Goal: Task Accomplishment & Management: Manage account settings

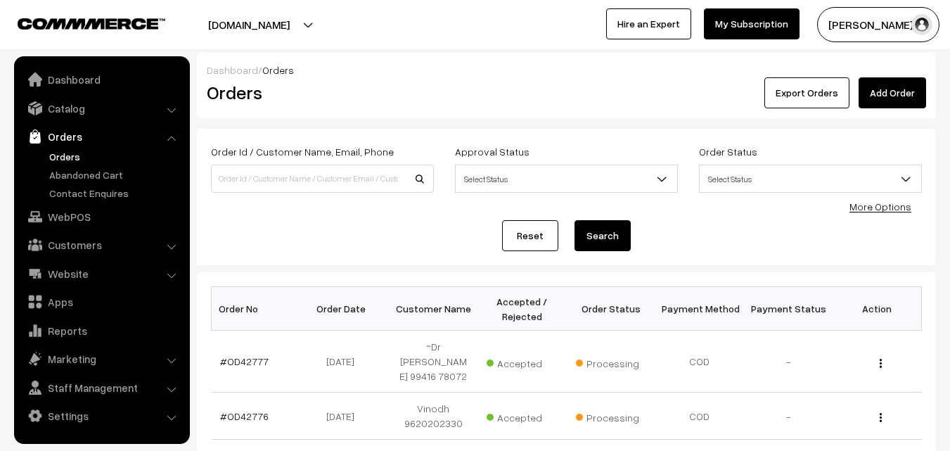
scroll to position [141, 0]
click at [84, 216] on link "WebPOS" at bounding box center [101, 216] width 167 height 25
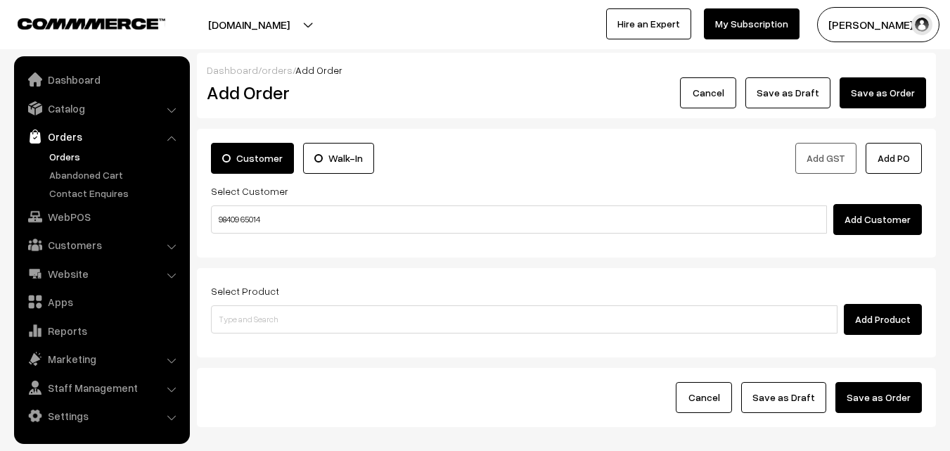
click at [258, 215] on input "98409 65014" at bounding box center [519, 219] width 616 height 28
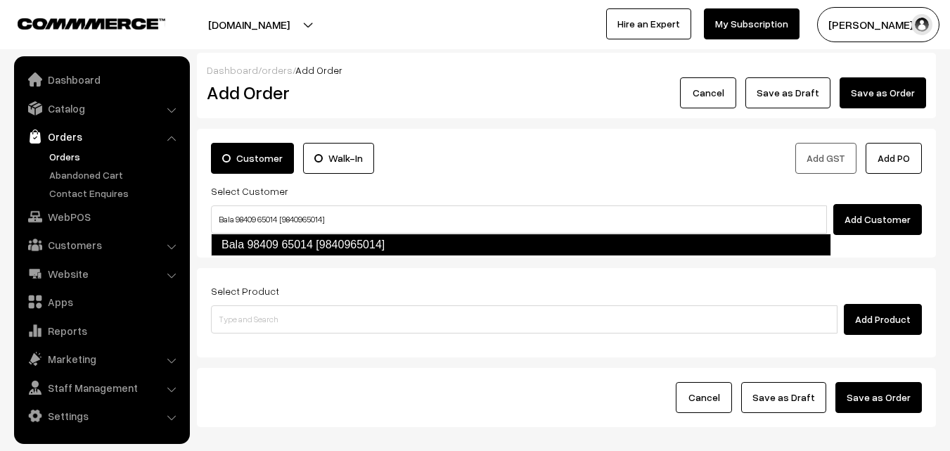
type input "Bala 98409 65014 [9840965014]"
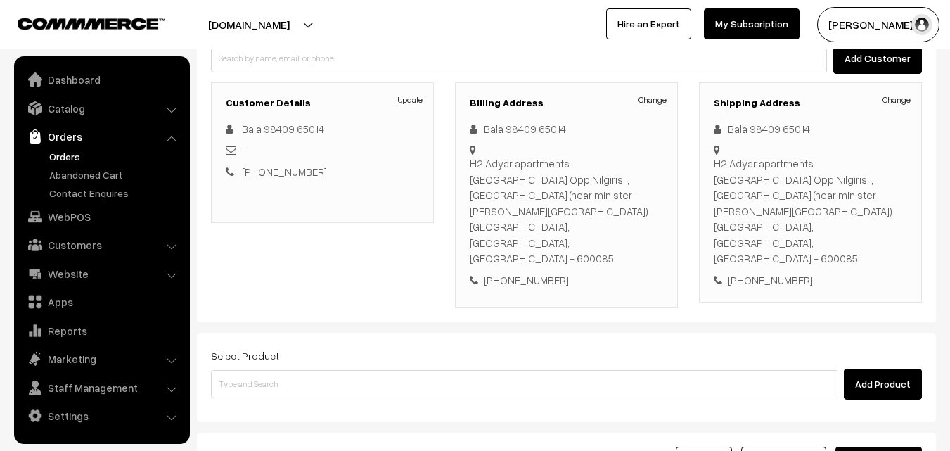
scroll to position [186, 0]
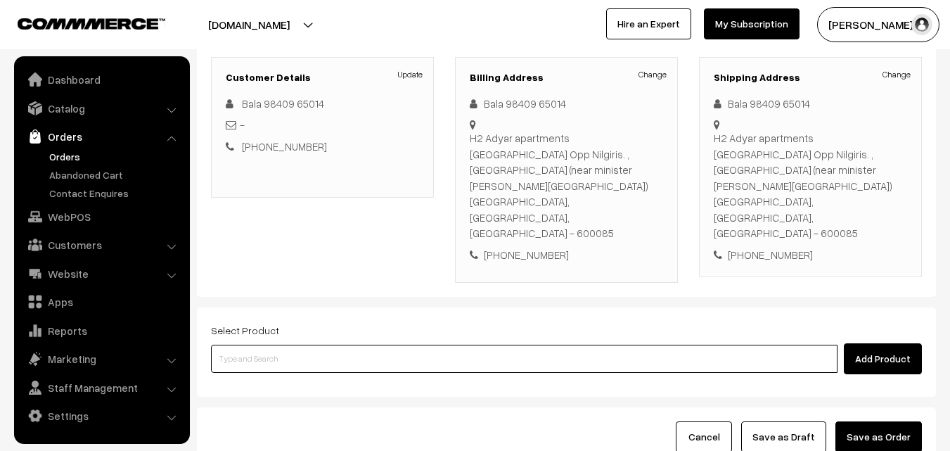
click at [394, 344] on input at bounding box center [524, 358] width 626 height 28
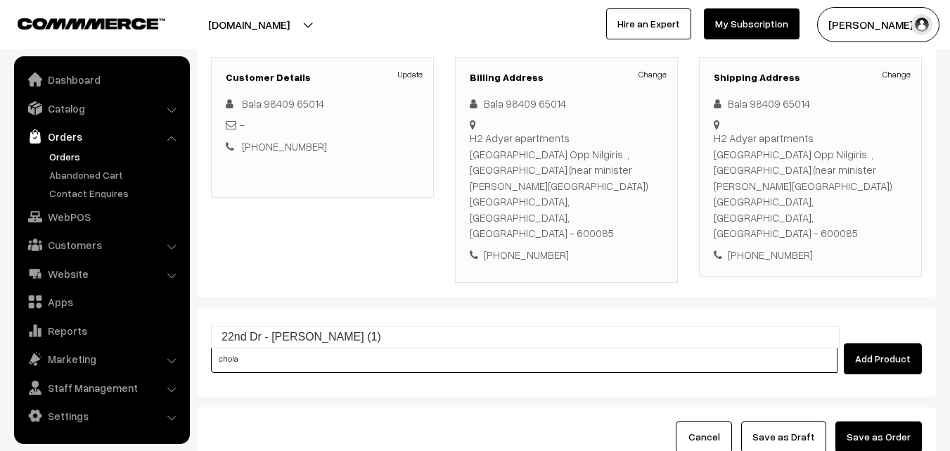
type input "22nd Dr - Chola Poori (1)"
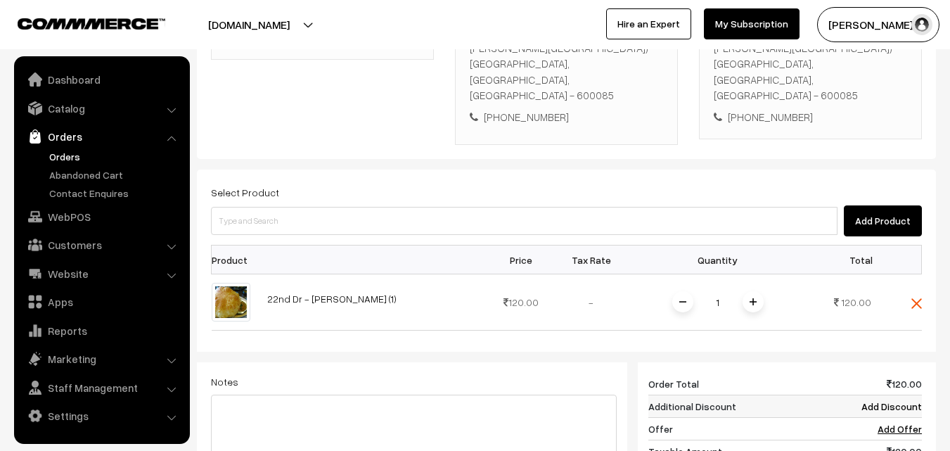
scroll to position [468, 0]
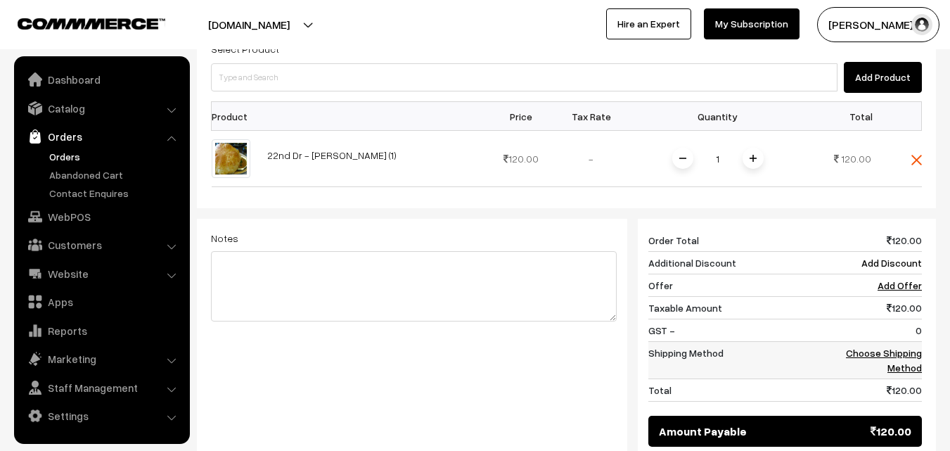
click at [905, 347] on link "Choose Shipping Method" at bounding box center [884, 360] width 76 height 27
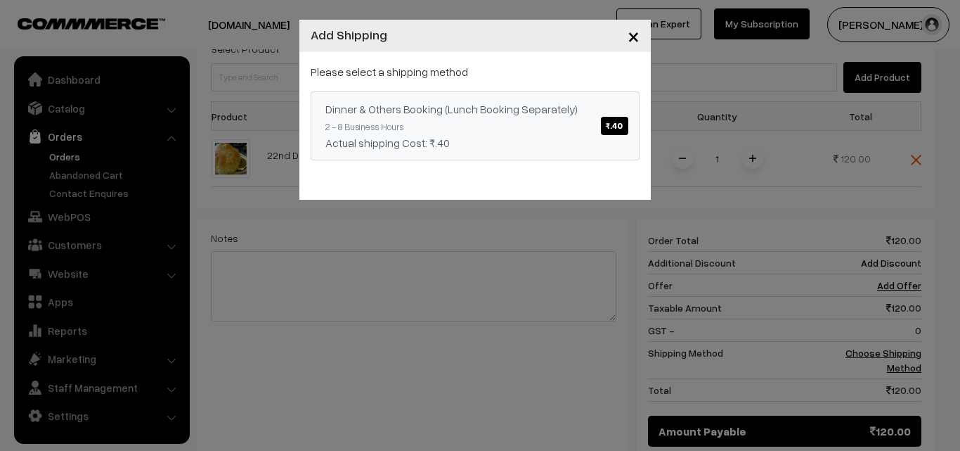
click at [520, 79] on div "Please select a shipping method Dinner & Others Booking (Lunch Booking Separate…" at bounding box center [475, 111] width 329 height 97
click at [529, 116] on div "Dinner & Others Booking (Lunch Booking Separately) ₹.40" at bounding box center [475, 109] width 299 height 17
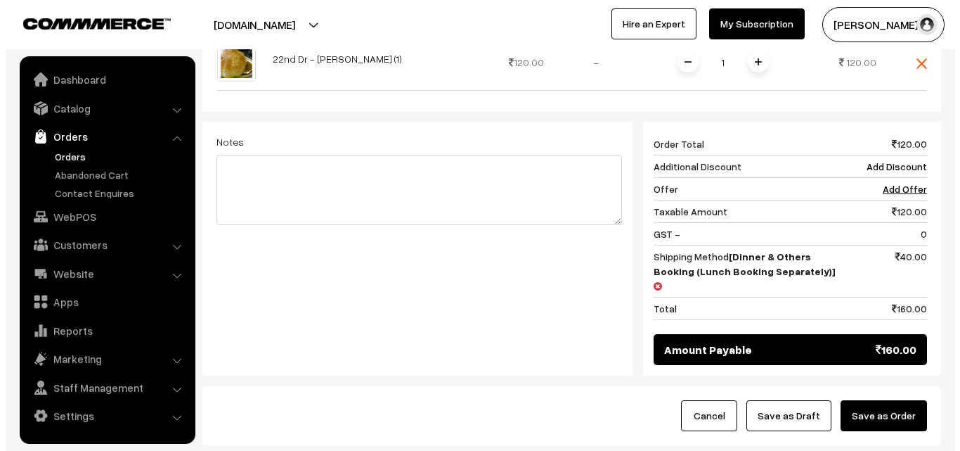
scroll to position [598, 0]
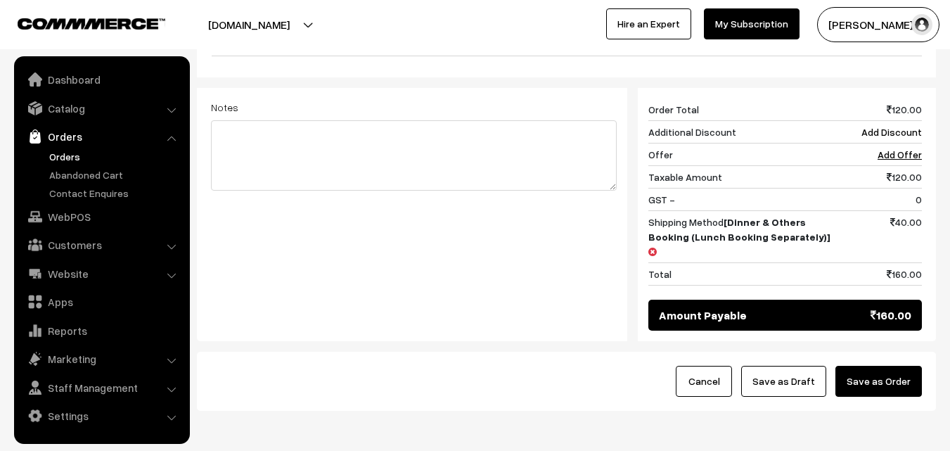
drag, startPoint x: 893, startPoint y: 337, endPoint x: 897, endPoint y: 322, distance: 15.4
click at [894, 352] on div "Cancel Save as Draft Save as Order" at bounding box center [566, 381] width 739 height 59
click at [898, 366] on button "Save as Order" at bounding box center [878, 381] width 86 height 31
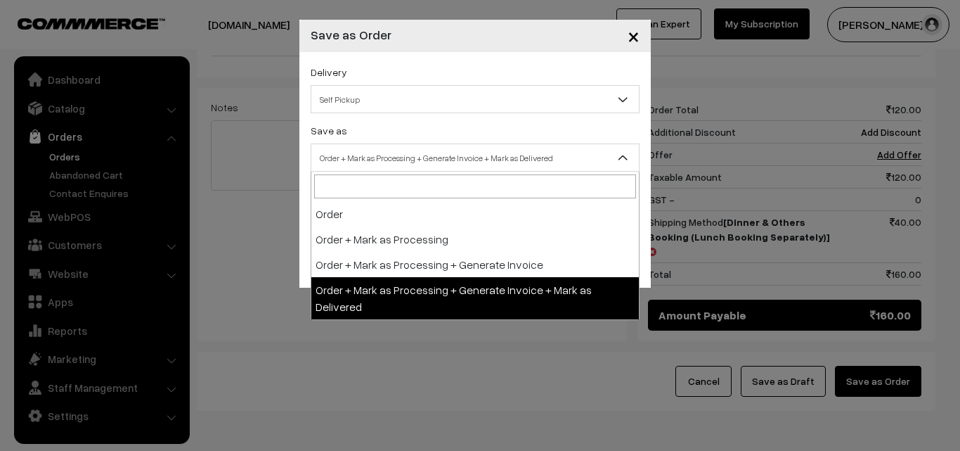
click at [411, 148] on span "Order + Mark as Processing + Generate Invoice + Mark as Delivered" at bounding box center [475, 158] width 328 height 25
select select "3"
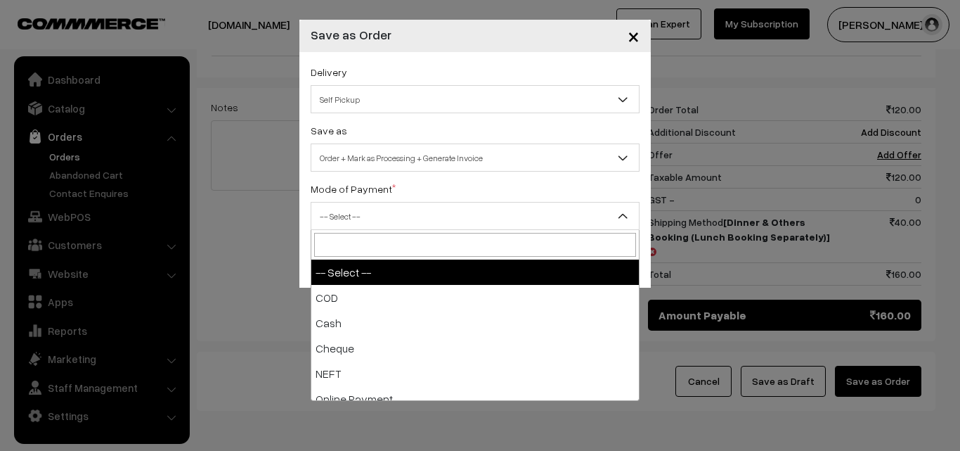
click at [389, 202] on span "-- Select --" at bounding box center [475, 216] width 329 height 28
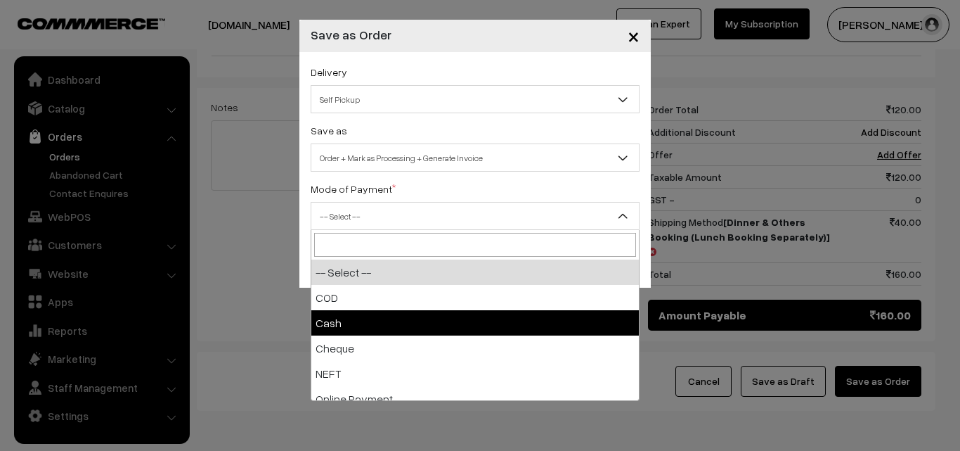
select select "2"
checkbox input "true"
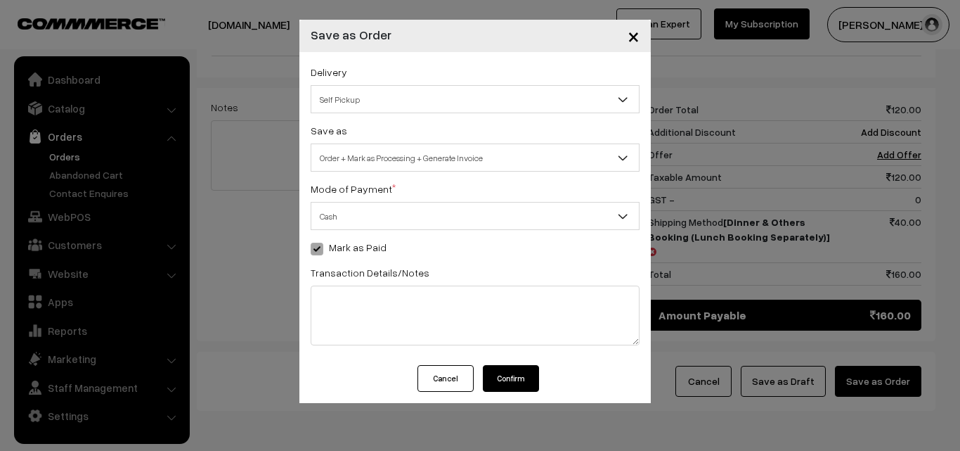
click at [520, 374] on button "Confirm" at bounding box center [511, 378] width 56 height 27
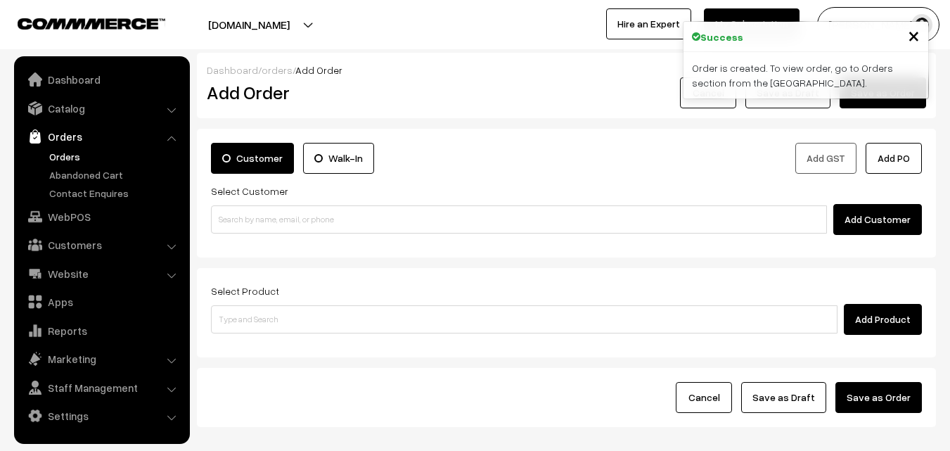
click at [74, 153] on link "Orders" at bounding box center [115, 156] width 139 height 15
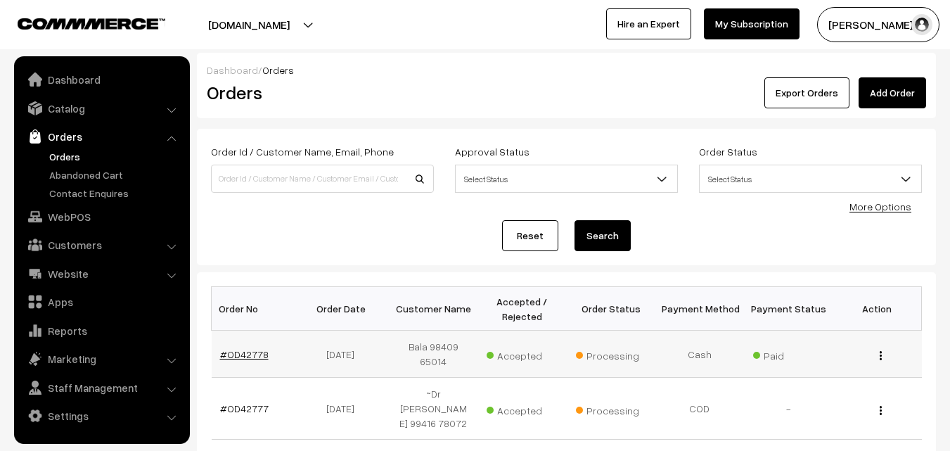
click at [251, 356] on link "#OD42778" at bounding box center [244, 354] width 49 height 12
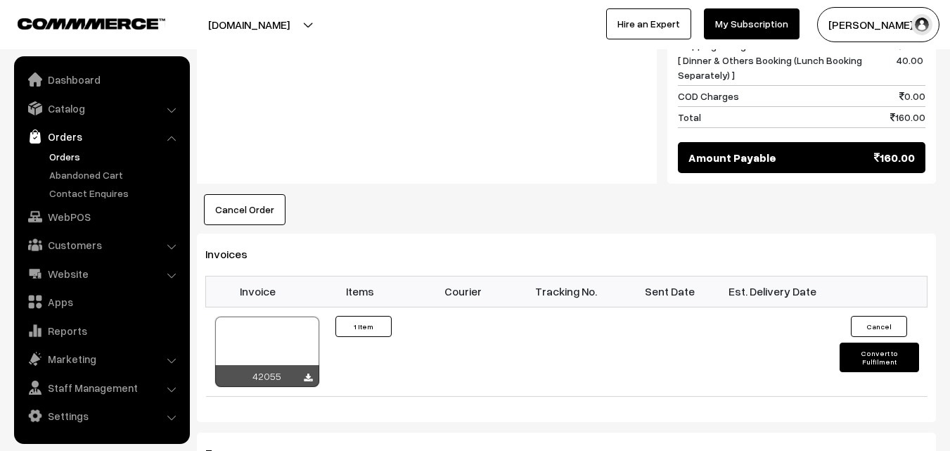
scroll to position [984, 0]
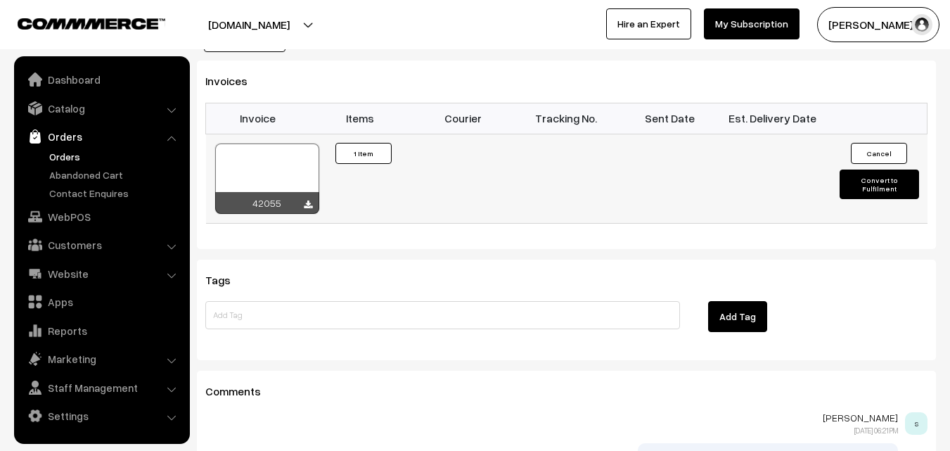
click at [286, 192] on div "42055" at bounding box center [267, 203] width 104 height 22
click at [287, 143] on div at bounding box center [267, 178] width 104 height 70
click at [86, 210] on link "WebPOS" at bounding box center [101, 216] width 167 height 25
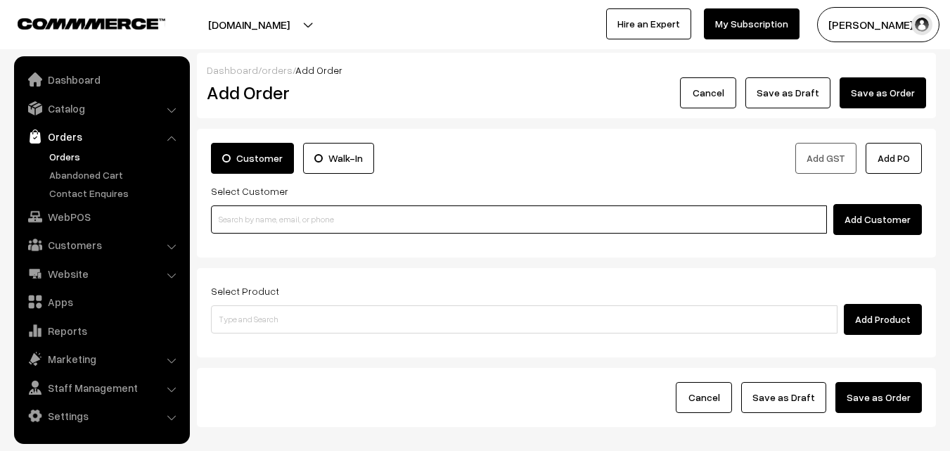
drag, startPoint x: 0, startPoint y: 0, endPoint x: 274, endPoint y: 215, distance: 348.5
click at [281, 217] on input at bounding box center [519, 219] width 616 height 28
paste input "94441 34476"
click at [243, 208] on input "94441 34476" at bounding box center [519, 219] width 616 height 28
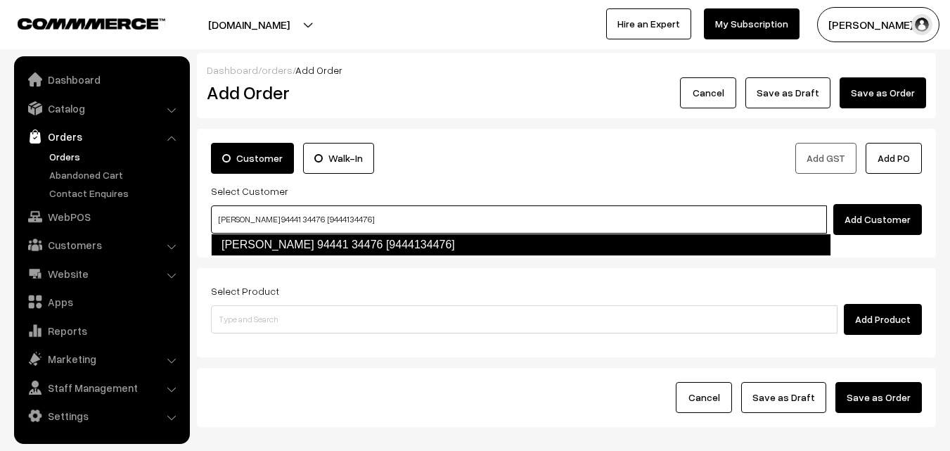
type input "Ravi Rengarajan 94441 34476 [9444134476]"
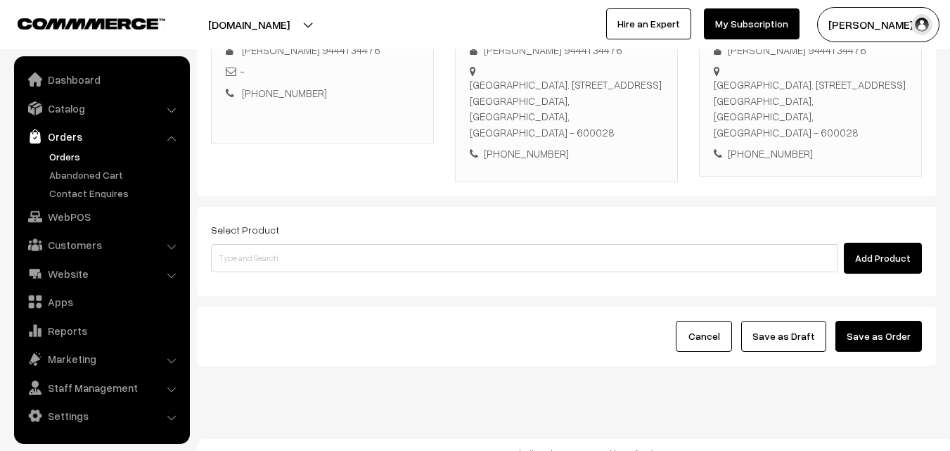
scroll to position [240, 0]
click at [328, 320] on div "Cancel Save as Draft Save as Order" at bounding box center [566, 335] width 711 height 31
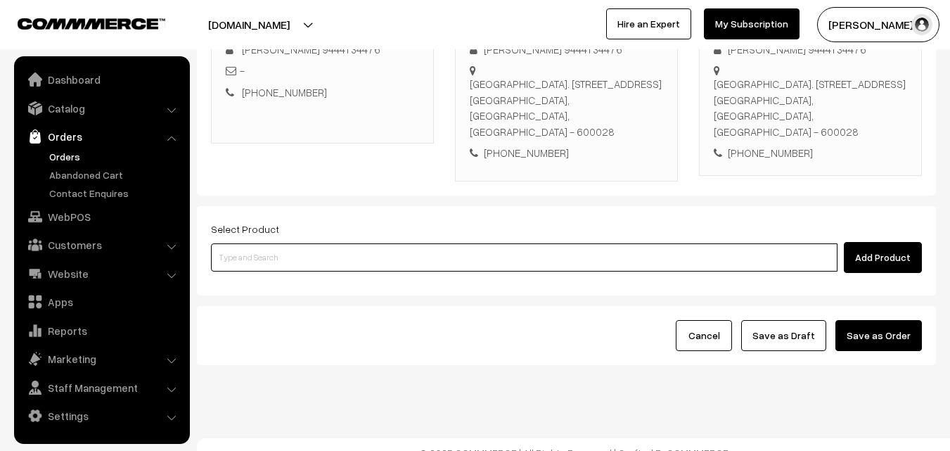
click at [337, 255] on input at bounding box center [524, 257] width 626 height 28
click at [337, 249] on input at bounding box center [524, 257] width 626 height 28
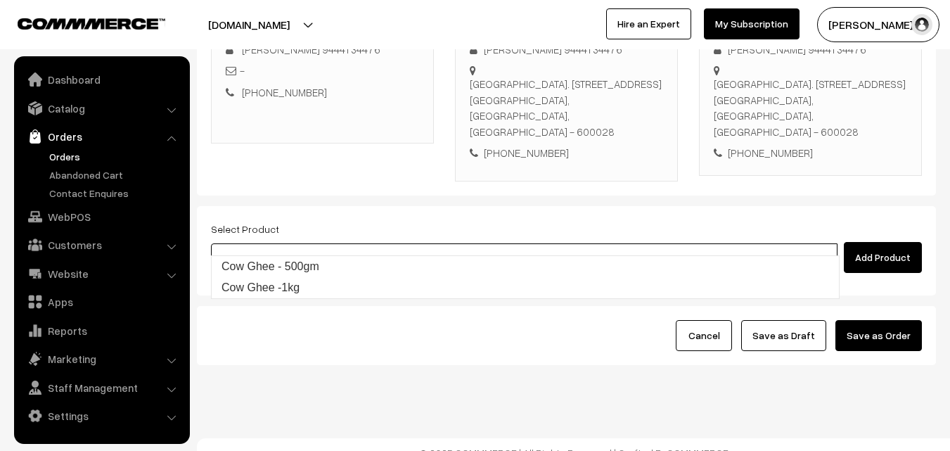
type input "Cow Ghee -1kg"
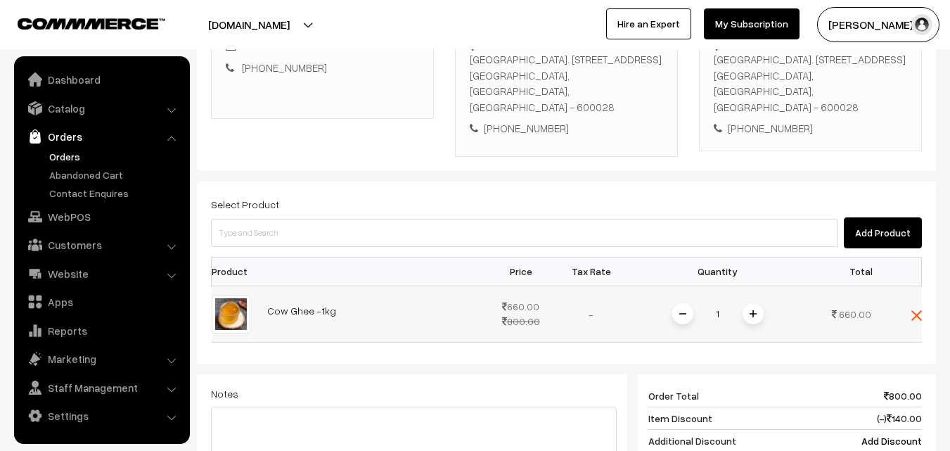
scroll to position [451, 0]
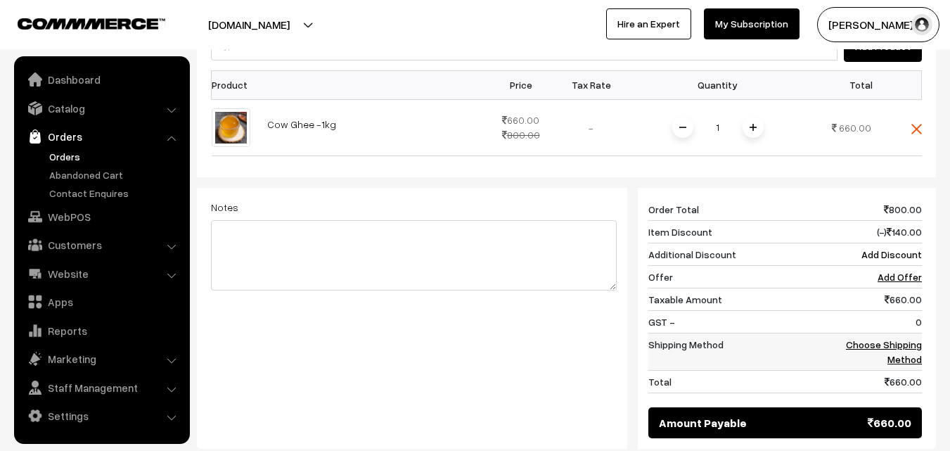
click at [904, 340] on link "Choose Shipping Method" at bounding box center [884, 351] width 76 height 27
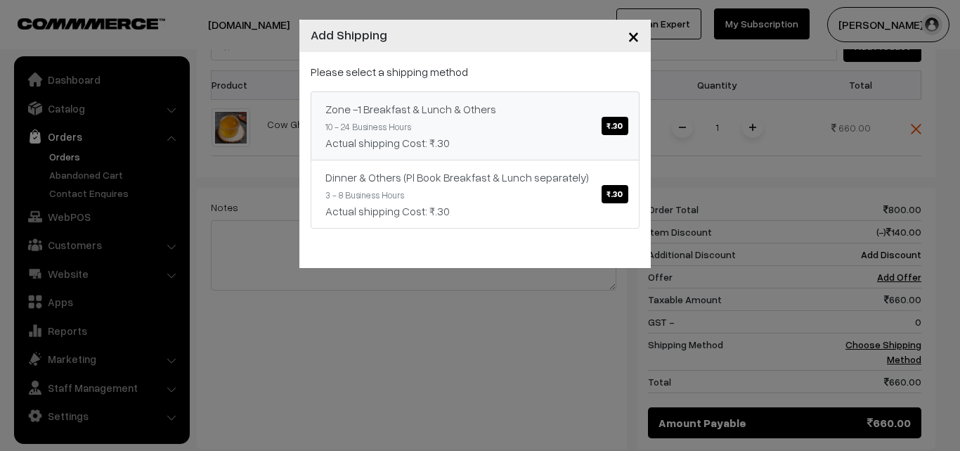
click at [489, 104] on div "Zone -1 Breakfast & Lunch & Others ₹.30" at bounding box center [475, 109] width 299 height 17
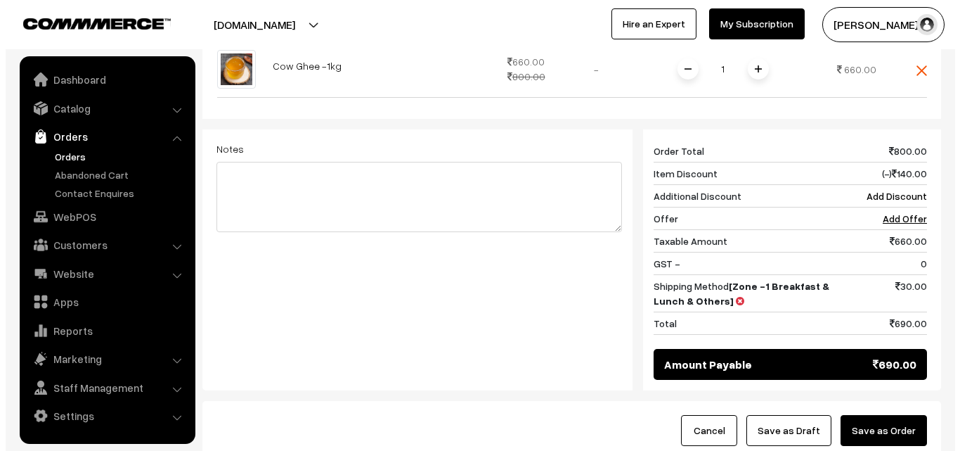
scroll to position [534, 0]
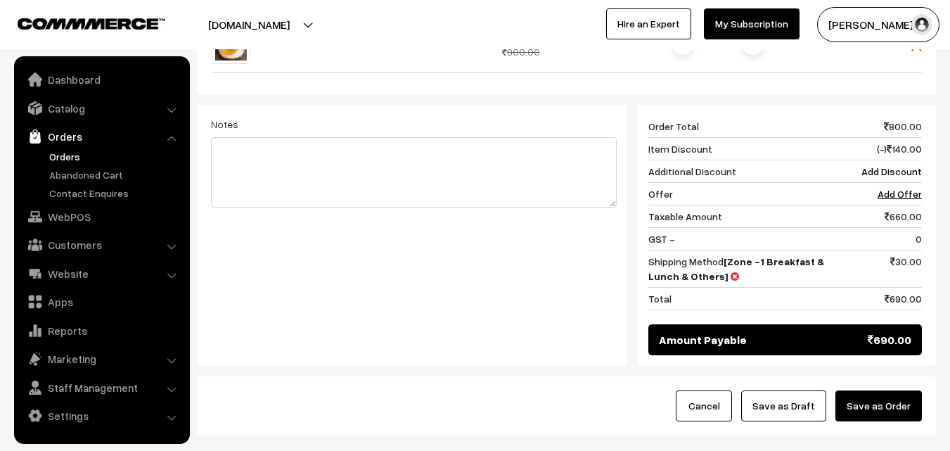
click at [872, 397] on button "Save as Order" at bounding box center [878, 405] width 86 height 31
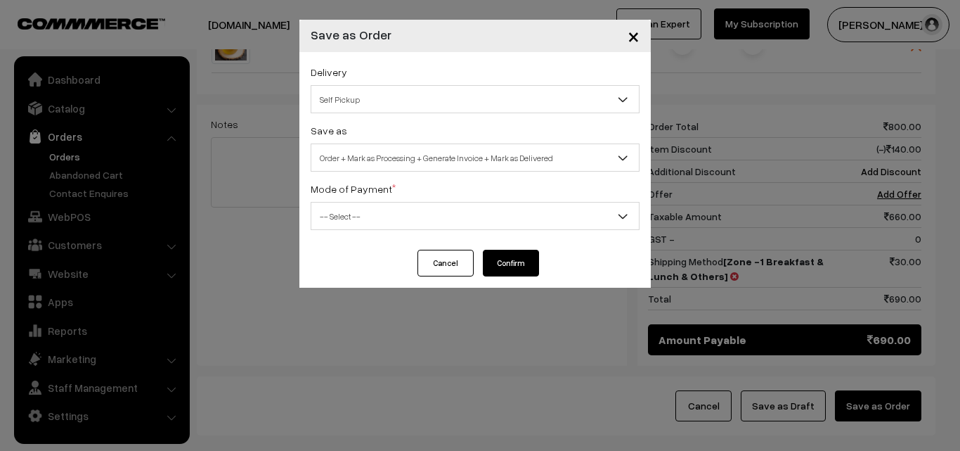
click at [552, 173] on div "Delivery Self Pickup Zone -1 Breakfast & Lunch & Others (₹30) (10 - 24 Business…" at bounding box center [475, 151] width 352 height 198
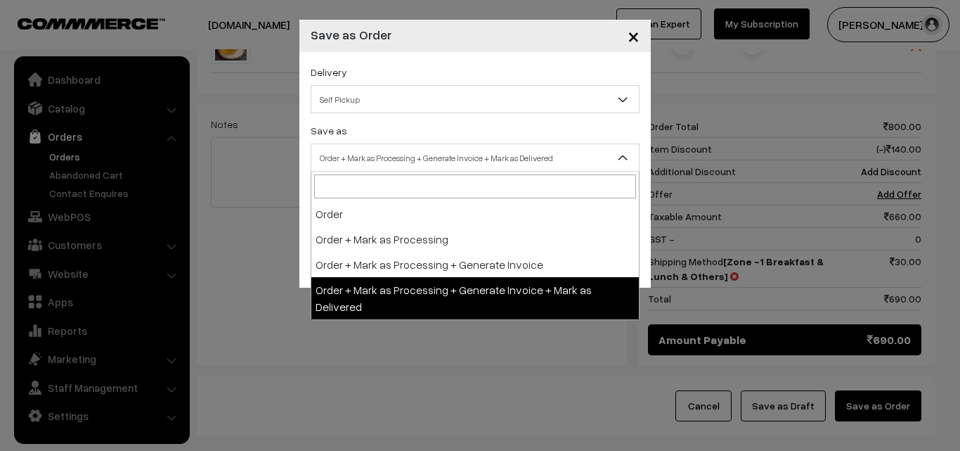
click at [551, 165] on span "Order + Mark as Processing + Generate Invoice + Mark as Delivered" at bounding box center [475, 158] width 328 height 25
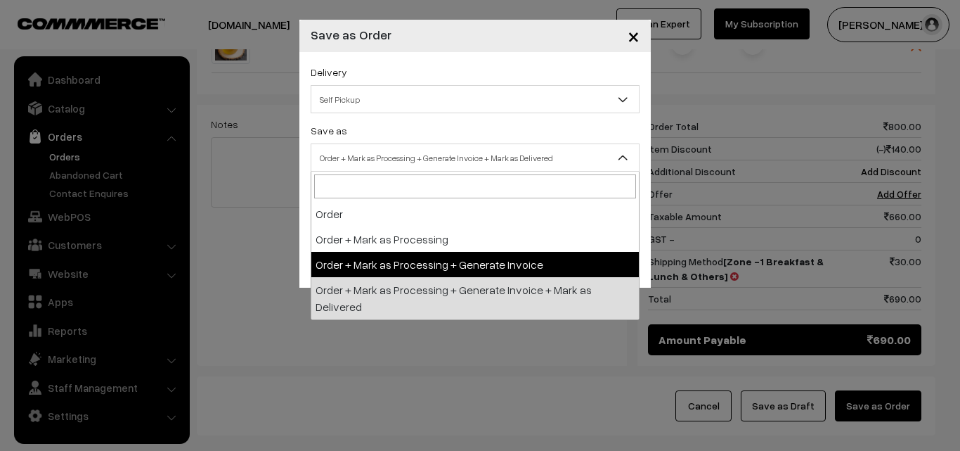
select select "3"
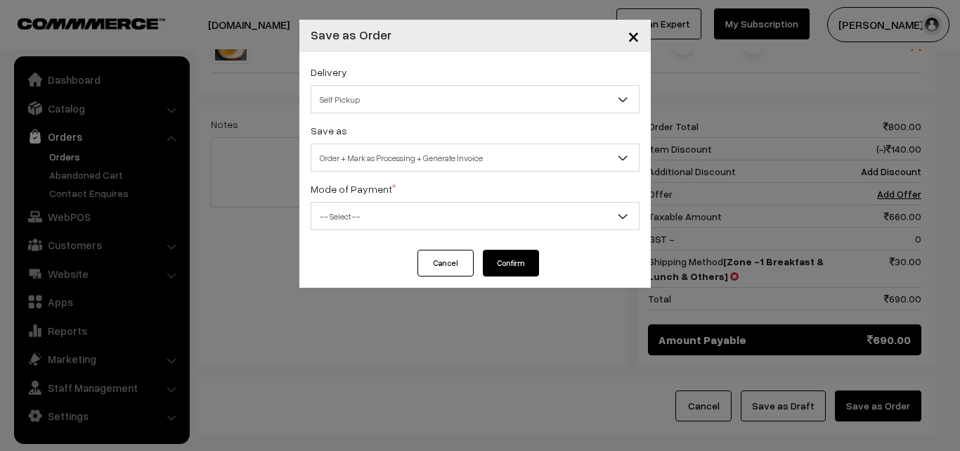
click at [417, 208] on span "-- Select --" at bounding box center [475, 216] width 328 height 25
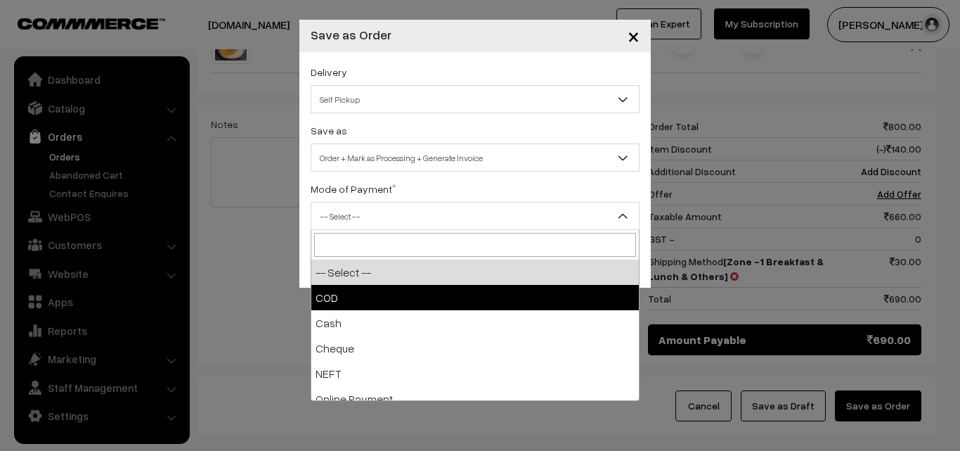
select select "2"
checkbox input "true"
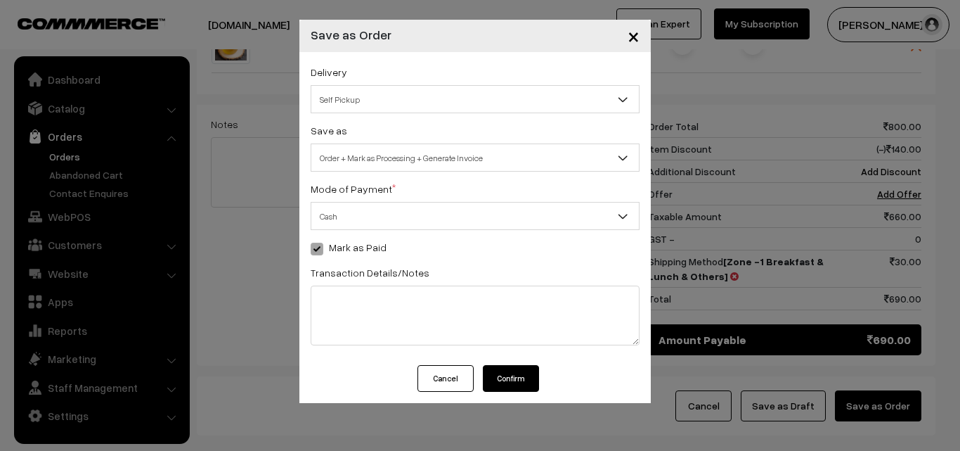
click at [505, 373] on button "Confirm" at bounding box center [511, 378] width 56 height 27
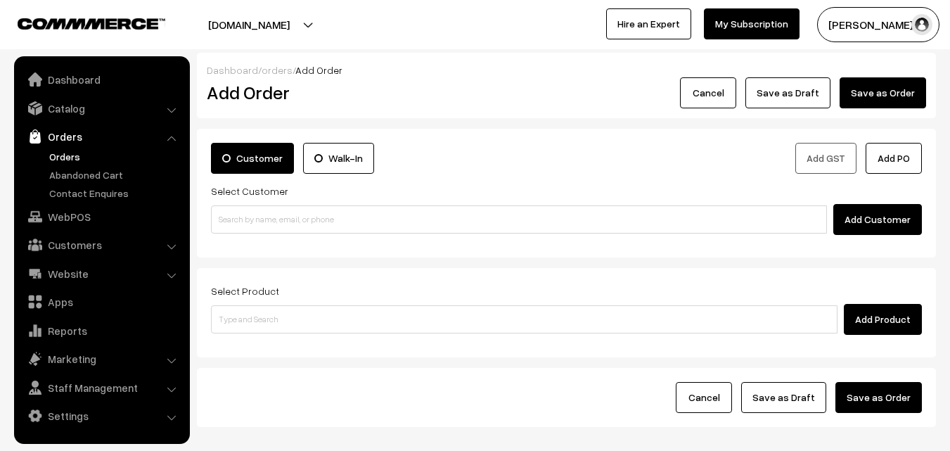
click at [63, 157] on link "Orders" at bounding box center [115, 156] width 139 height 15
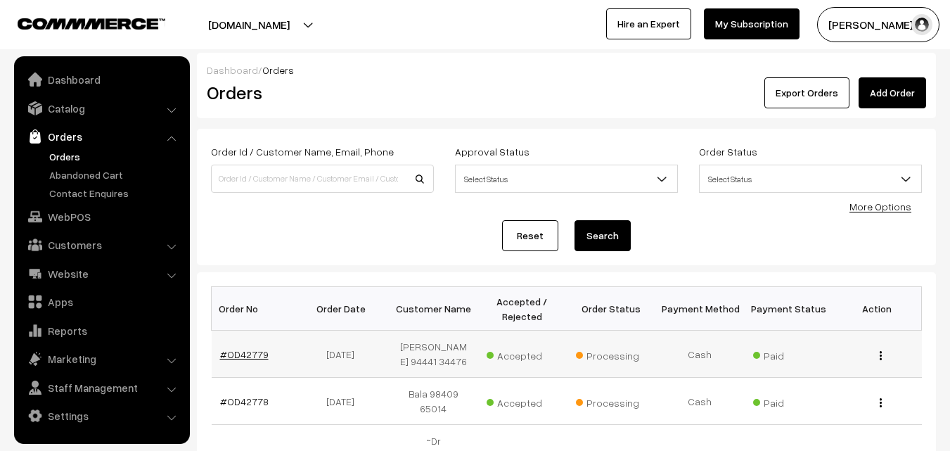
click at [245, 352] on link "#OD42779" at bounding box center [244, 354] width 49 height 12
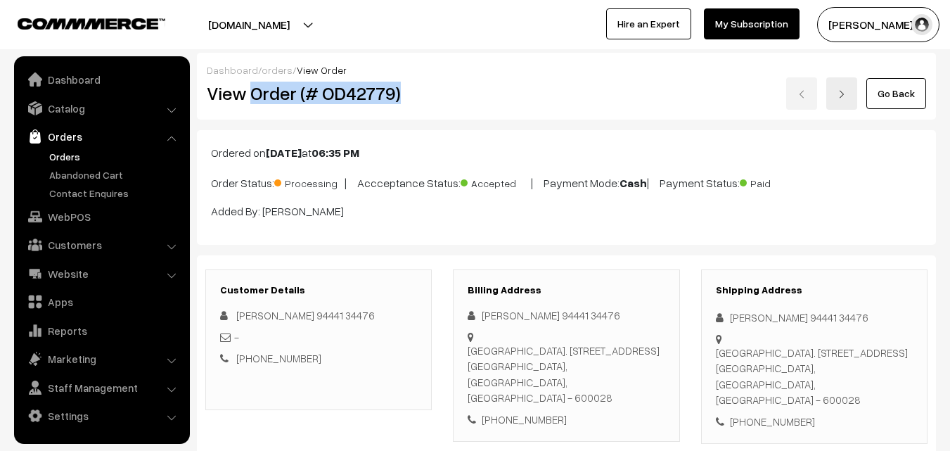
drag, startPoint x: 250, startPoint y: 89, endPoint x: 430, endPoint y: 114, distance: 182.3
click at [441, 95] on div "View Order (# OD42779)" at bounding box center [319, 93] width 247 height 32
copy h2 "Order (# OD42779)"
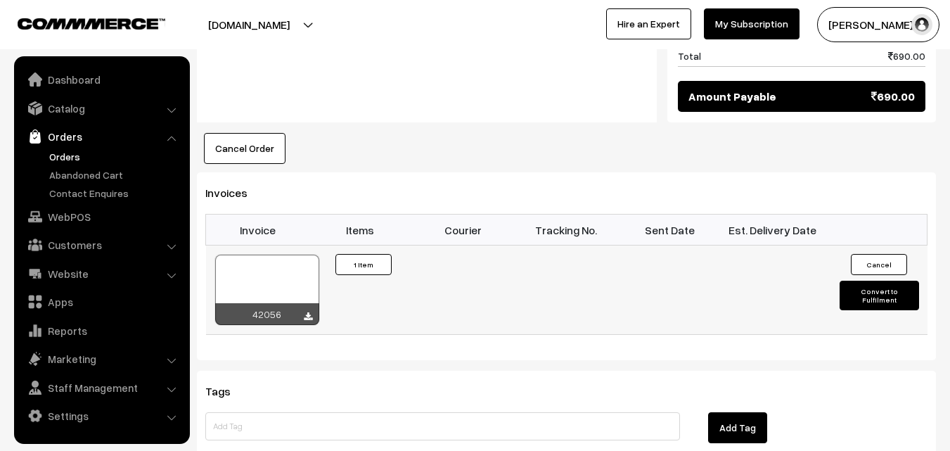
scroll to position [773, 0]
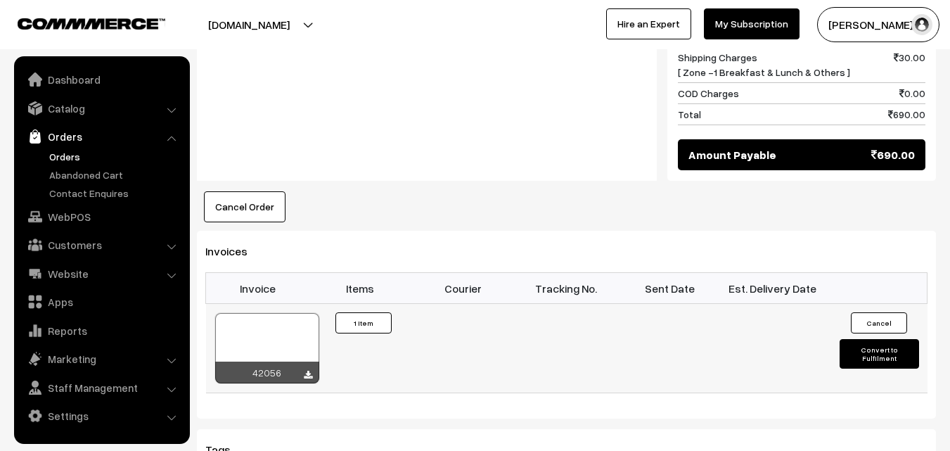
click at [266, 319] on div at bounding box center [267, 348] width 104 height 70
click at [70, 219] on link "WebPOS" at bounding box center [101, 216] width 167 height 25
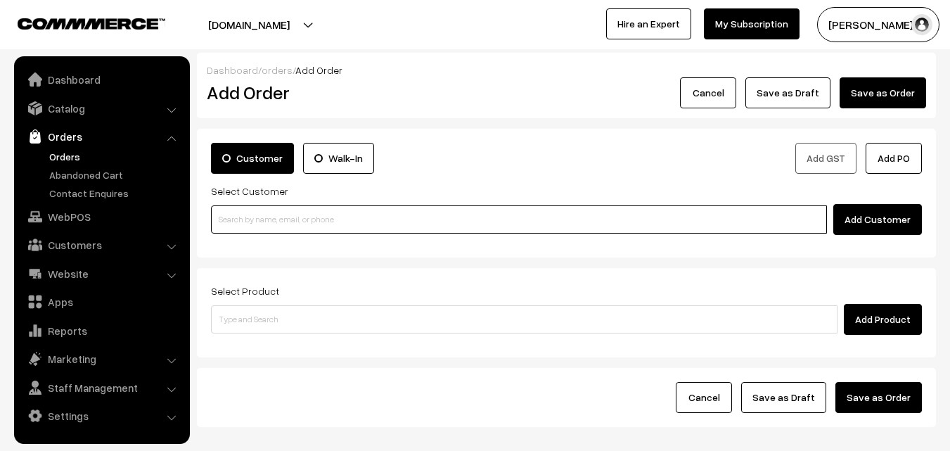
click at [311, 224] on input at bounding box center [519, 219] width 616 height 28
paste input "96199 40510"
click at [239, 215] on input "96199 40510" at bounding box center [519, 219] width 616 height 28
click at [242, 221] on input "96199 40510" at bounding box center [519, 219] width 616 height 28
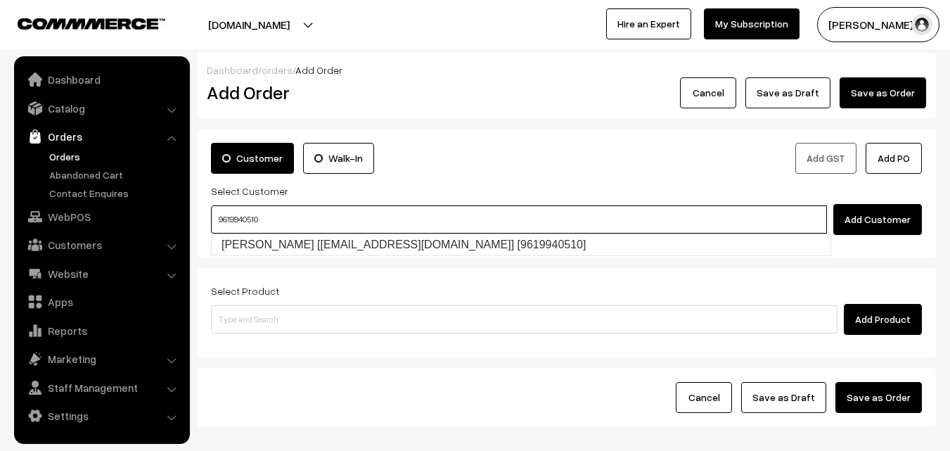
type input "Shrilatha Natarajan [shricharu83@gmail.com] [9619940510]"
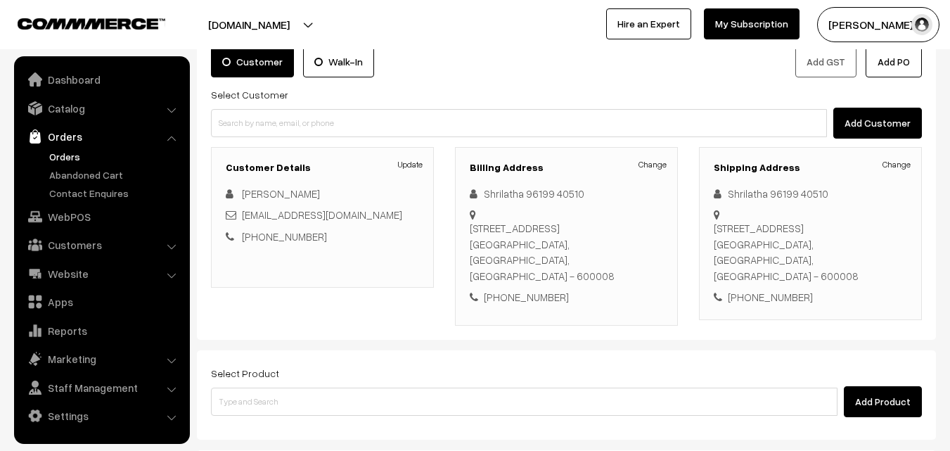
scroll to position [141, 0]
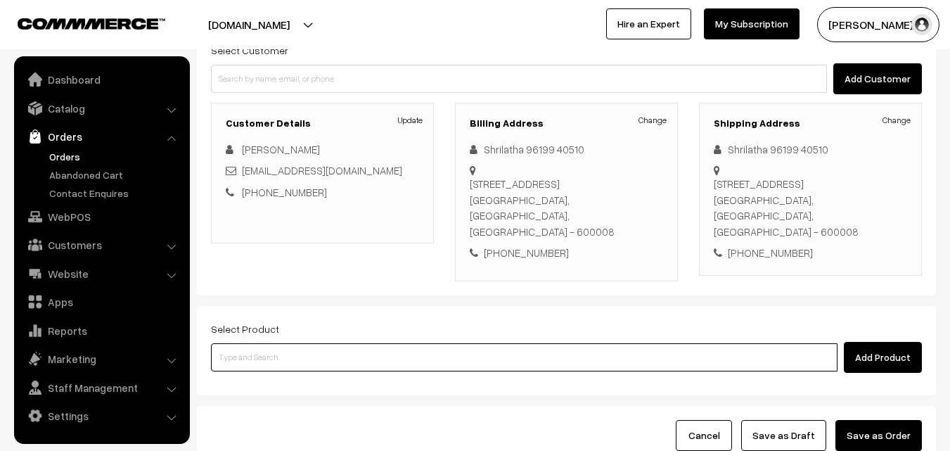
click at [339, 365] on input at bounding box center [524, 357] width 626 height 28
type input "22nd Dr - Chola Poori (1)"
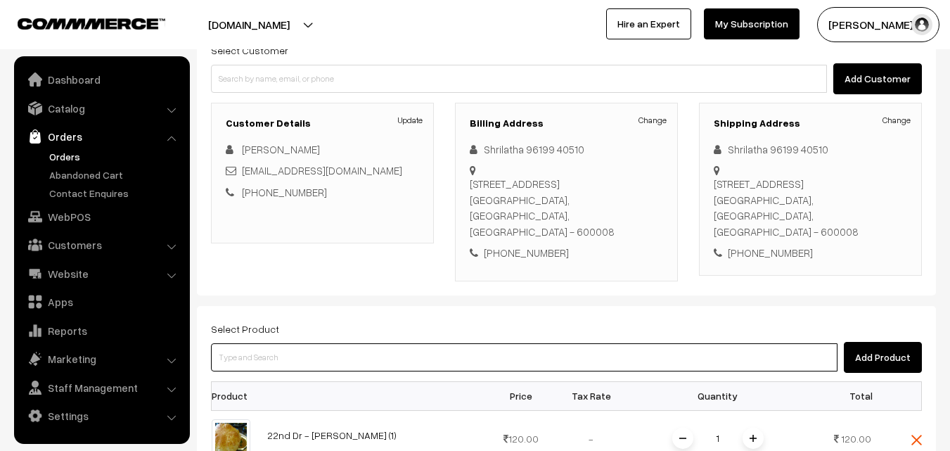
click at [339, 365] on input at bounding box center [524, 357] width 626 height 28
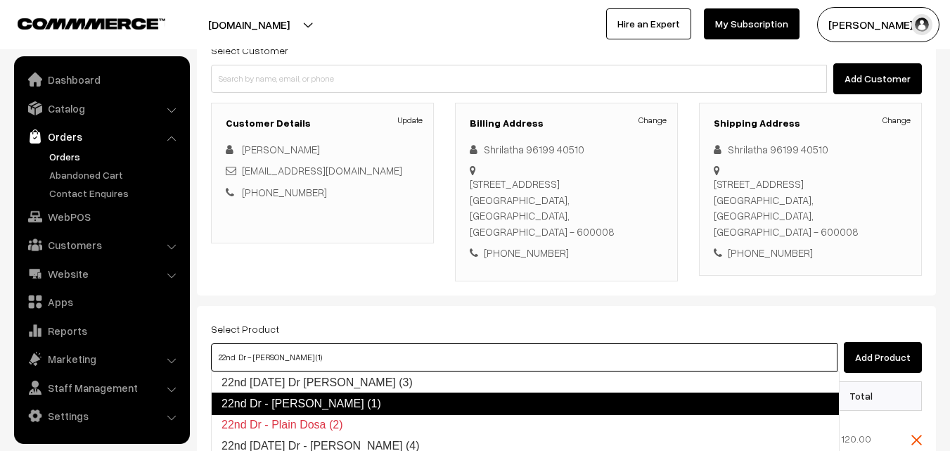
type input "22nd Monday Dr Chappathi (3)"
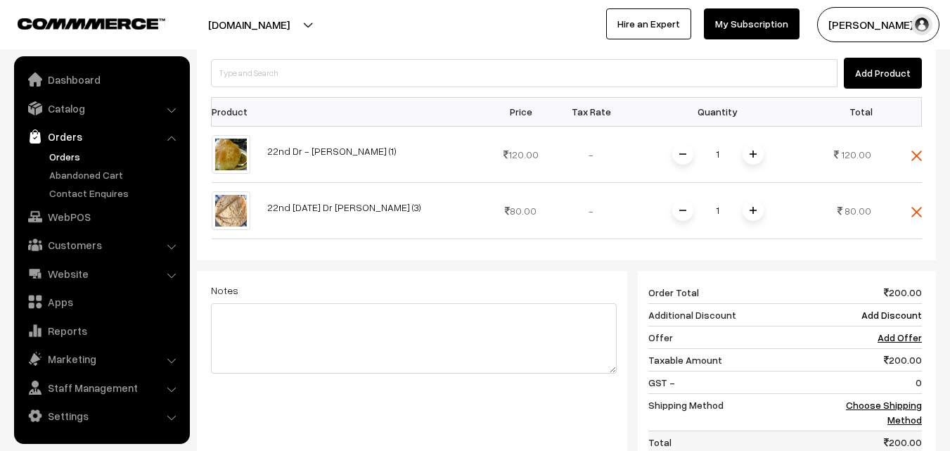
scroll to position [562, 0]
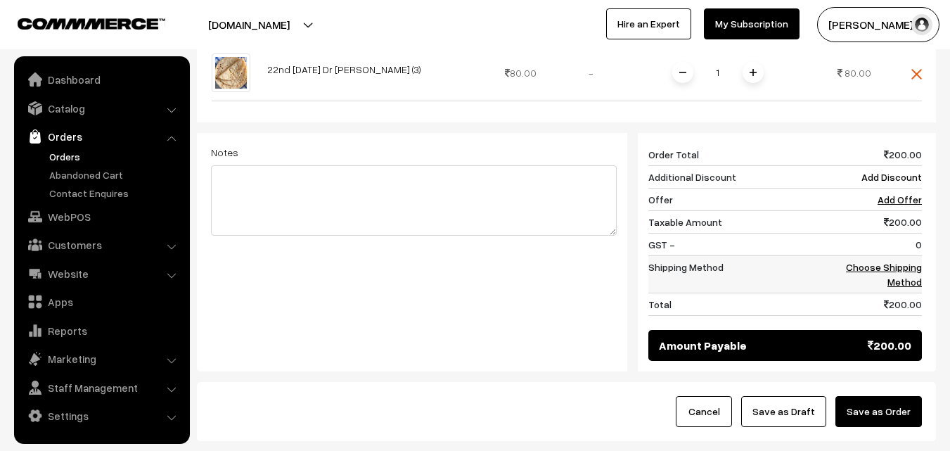
click at [901, 259] on td "Choose Shipping Method" at bounding box center [878, 273] width 87 height 37
click at [896, 276] on link "Choose Shipping Method" at bounding box center [884, 274] width 76 height 27
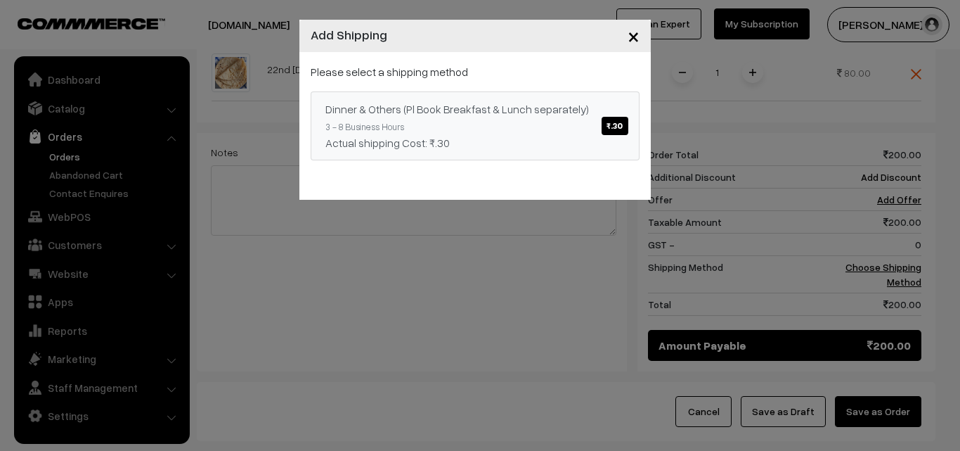
click at [491, 148] on div "Actual shipping Cost: ₹.30" at bounding box center [475, 142] width 299 height 17
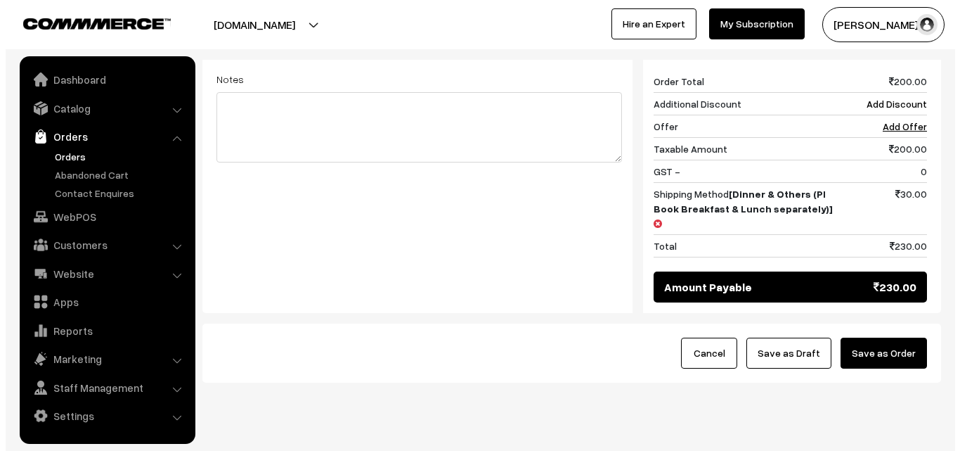
scroll to position [655, 0]
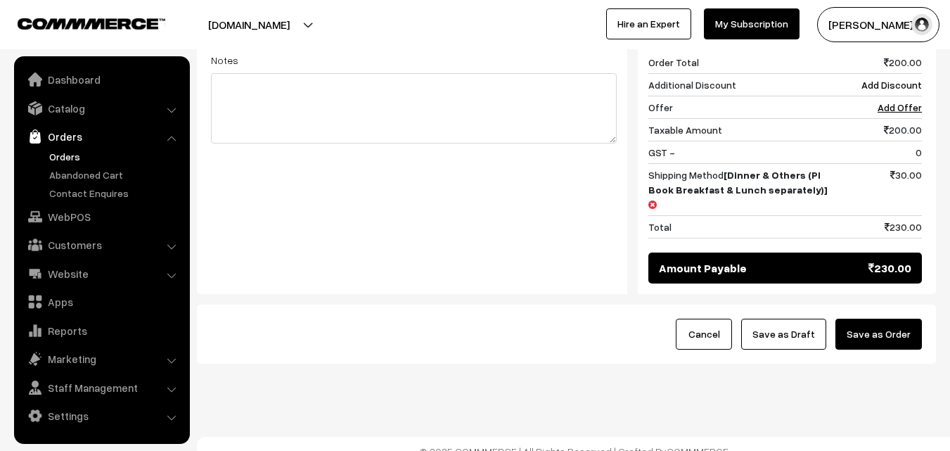
click at [902, 320] on button "Save as Order" at bounding box center [878, 333] width 86 height 31
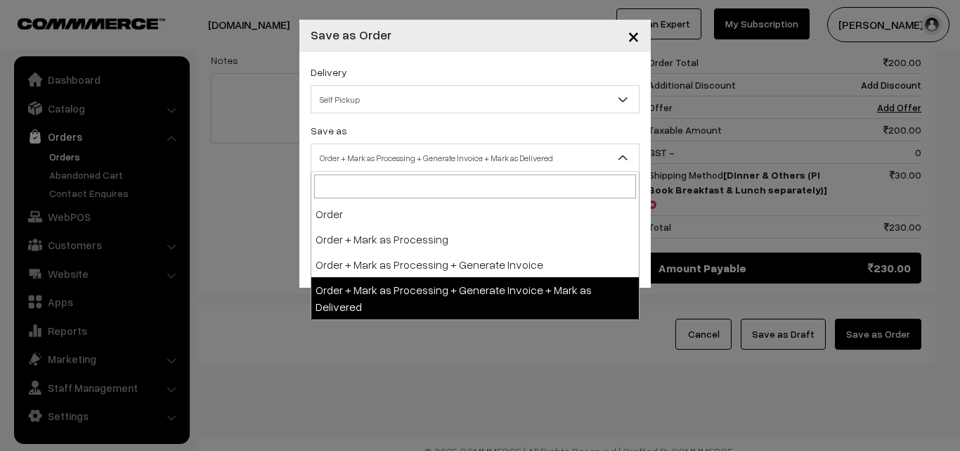
drag, startPoint x: 472, startPoint y: 164, endPoint x: 453, endPoint y: 162, distance: 18.3
click at [472, 163] on span "Order + Mark as Processing + Generate Invoice + Mark as Delivered" at bounding box center [475, 158] width 328 height 25
drag, startPoint x: 416, startPoint y: 279, endPoint x: 417, endPoint y: 253, distance: 26.0
select select "3"
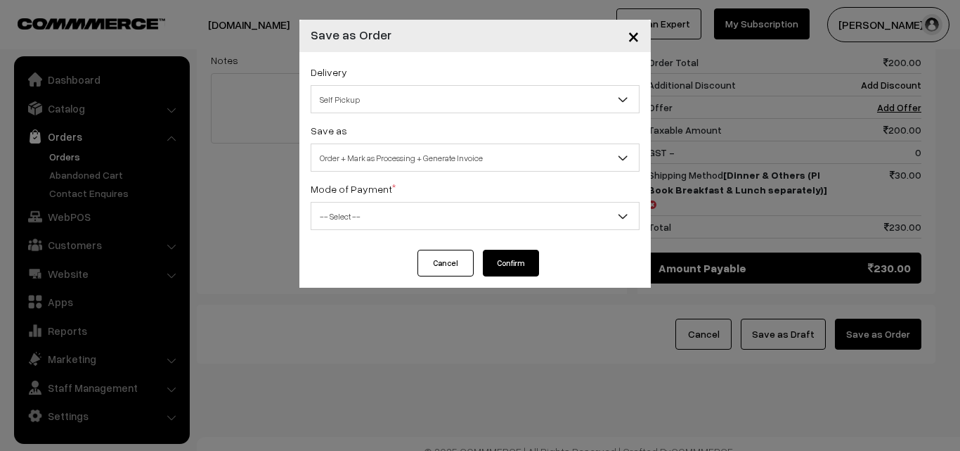
click at [418, 253] on button "Cancel" at bounding box center [446, 263] width 56 height 27
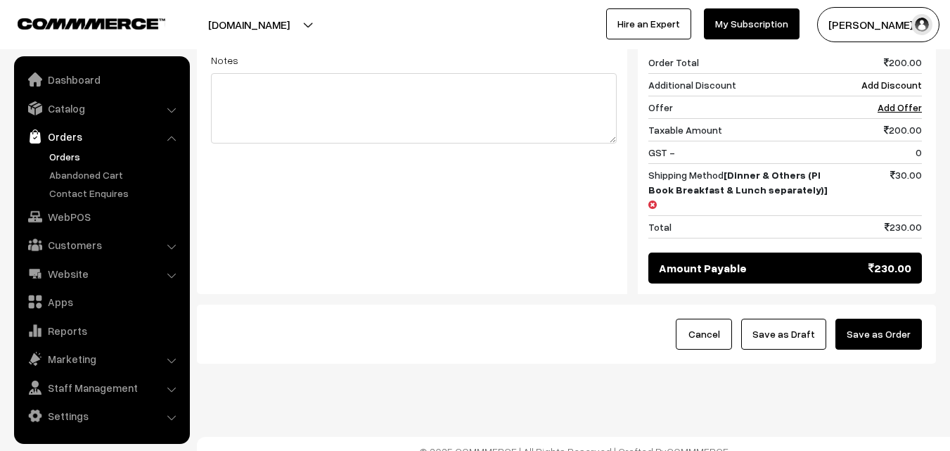
drag, startPoint x: 875, startPoint y: 319, endPoint x: 866, endPoint y: 317, distance: 9.4
click at [875, 318] on button "Save as Order" at bounding box center [878, 333] width 86 height 31
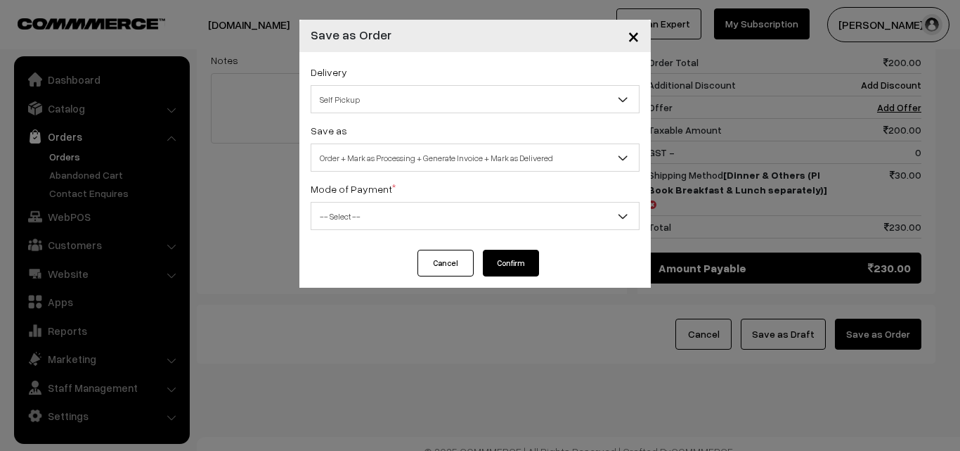
click at [393, 129] on div "Save as Order Order + Mark as Processing Order + Mark as Processing + Generate …" at bounding box center [475, 147] width 329 height 50
click at [385, 155] on span "Order + Mark as Processing + Generate Invoice + Mark as Delivered" at bounding box center [475, 158] width 328 height 25
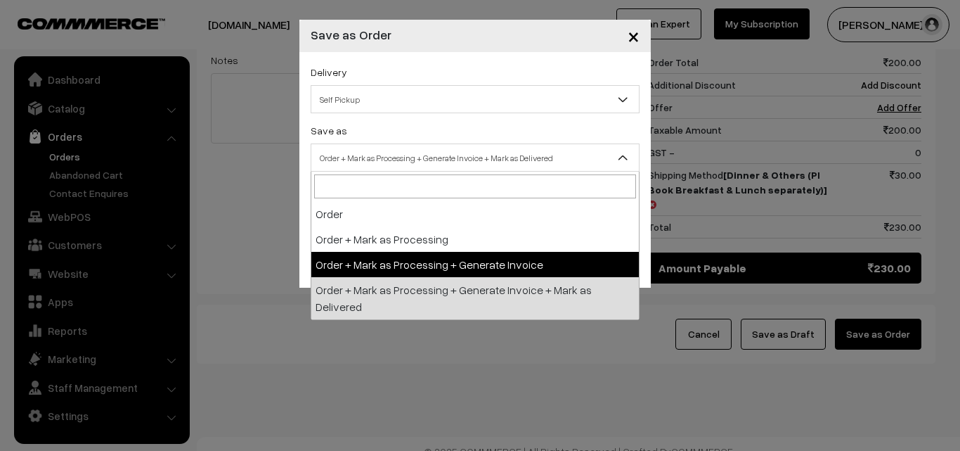
drag, startPoint x: 398, startPoint y: 257, endPoint x: 399, endPoint y: 249, distance: 8.6
select select "3"
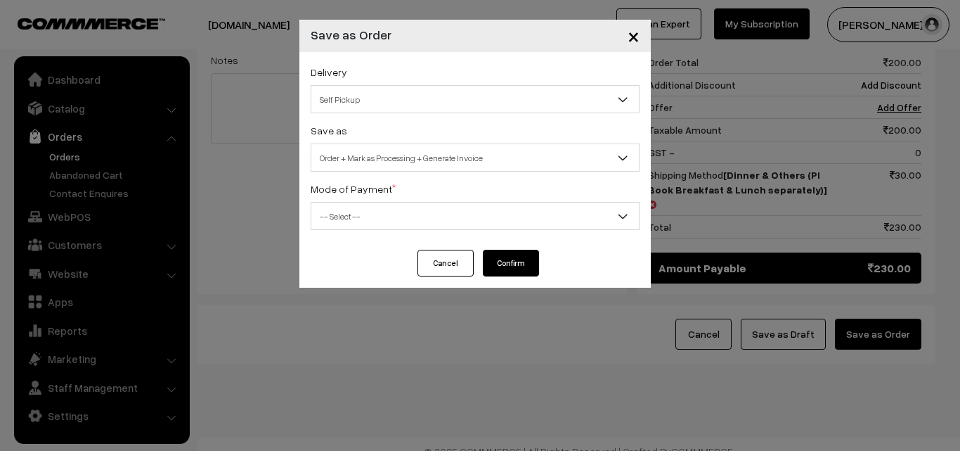
click at [398, 224] on span "-- Select --" at bounding box center [475, 216] width 328 height 25
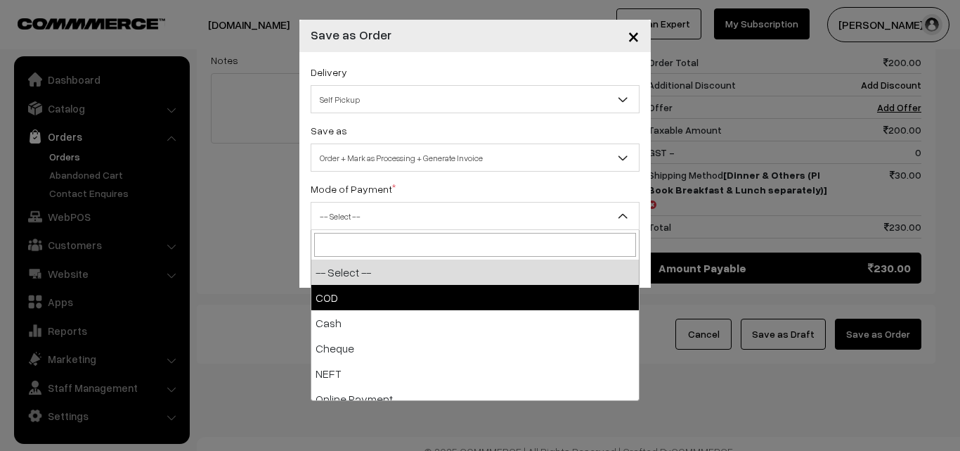
select select "1"
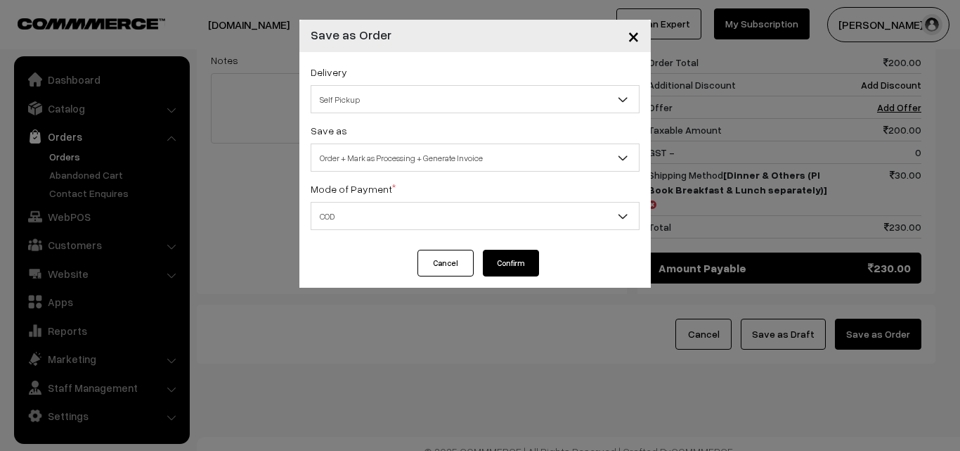
click at [516, 259] on button "Confirm" at bounding box center [511, 263] width 56 height 27
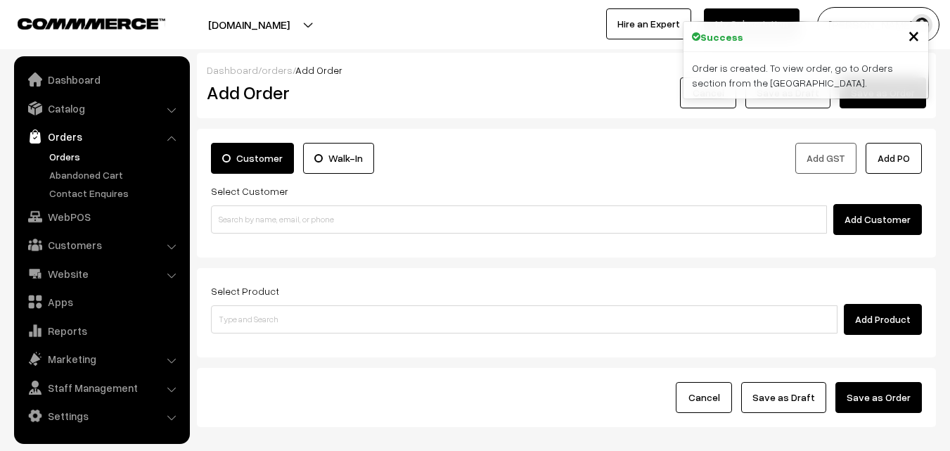
click at [70, 150] on link "Orders" at bounding box center [115, 156] width 139 height 15
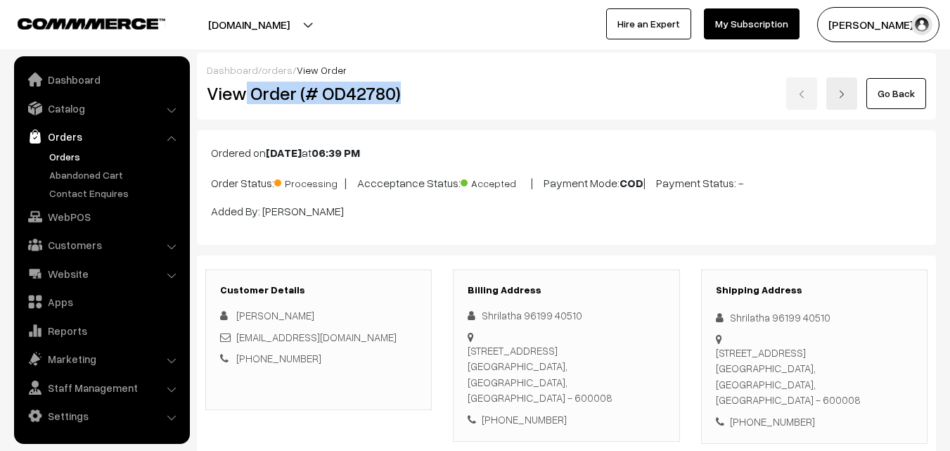
drag, startPoint x: 247, startPoint y: 94, endPoint x: 433, endPoint y: 92, distance: 185.6
click at [433, 92] on div "View Order (# OD42780)" at bounding box center [319, 93] width 247 height 32
copy h2 "Order (# OD42780)"
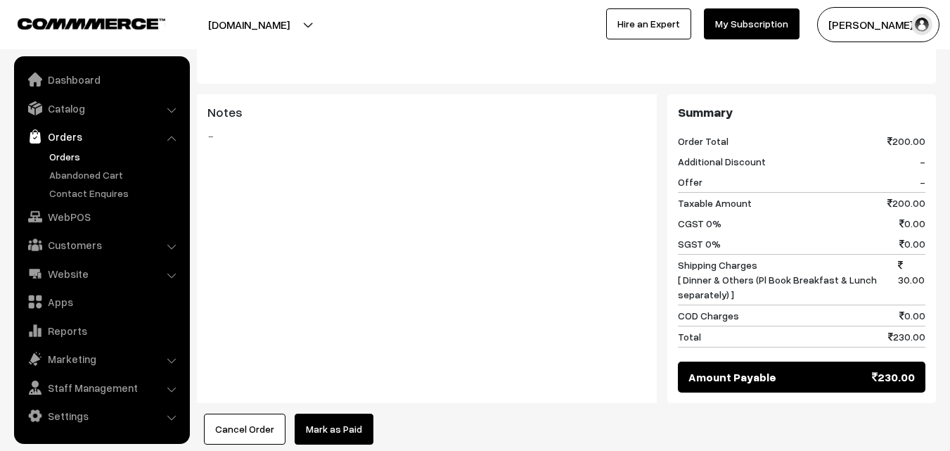
scroll to position [773, 0]
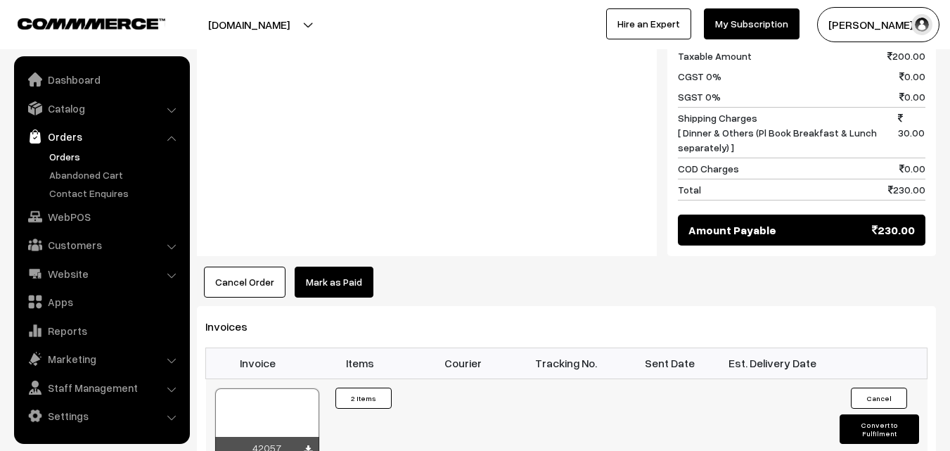
click at [264, 404] on div at bounding box center [267, 423] width 104 height 70
click at [63, 211] on link "WebPOS" at bounding box center [101, 216] width 167 height 25
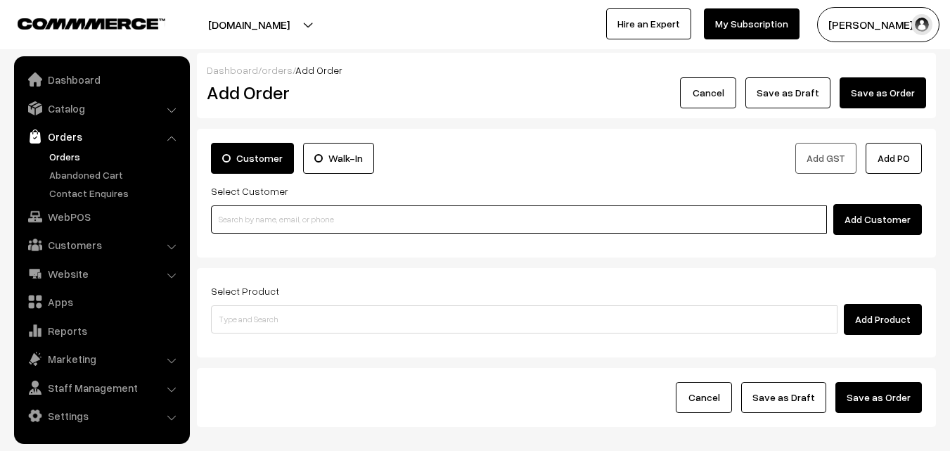
click at [299, 207] on input at bounding box center [519, 219] width 616 height 28
paste input "98401 40417"
click at [257, 211] on input "98401 40417" at bounding box center [519, 219] width 616 height 28
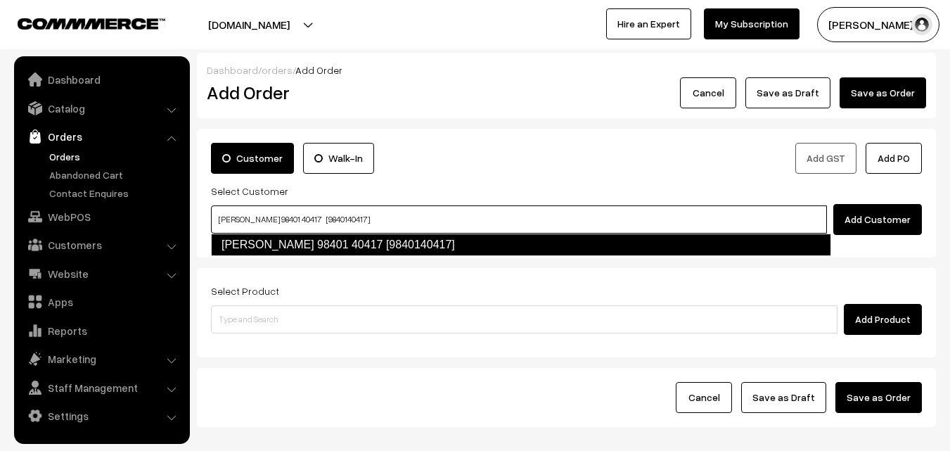
type input "Sugantha 98401 40417 [9840140417]"
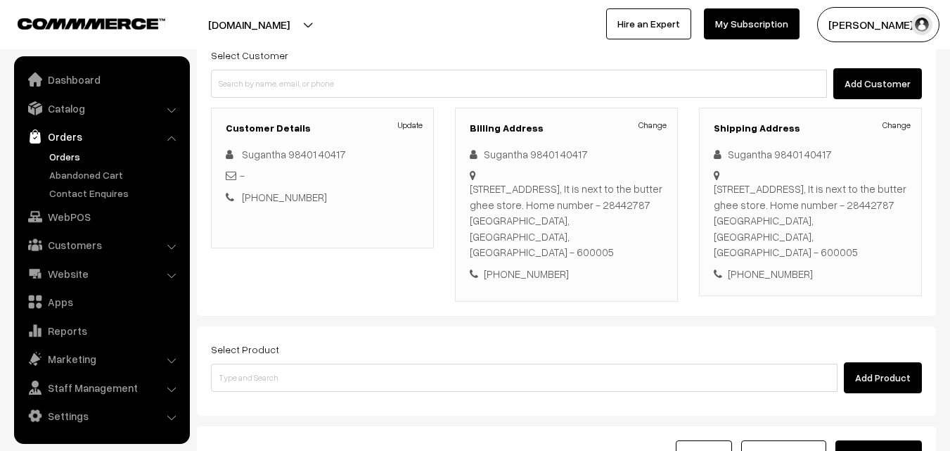
scroll to position [141, 0]
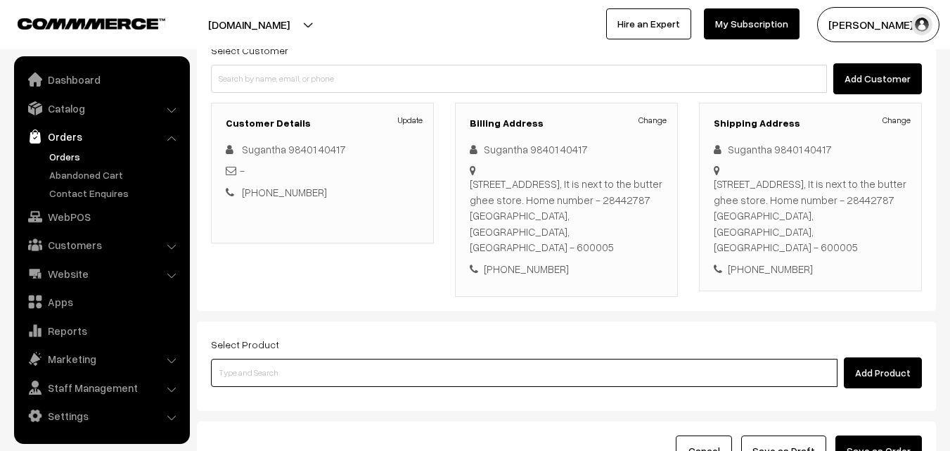
click at [387, 359] on input at bounding box center [524, 373] width 626 height 28
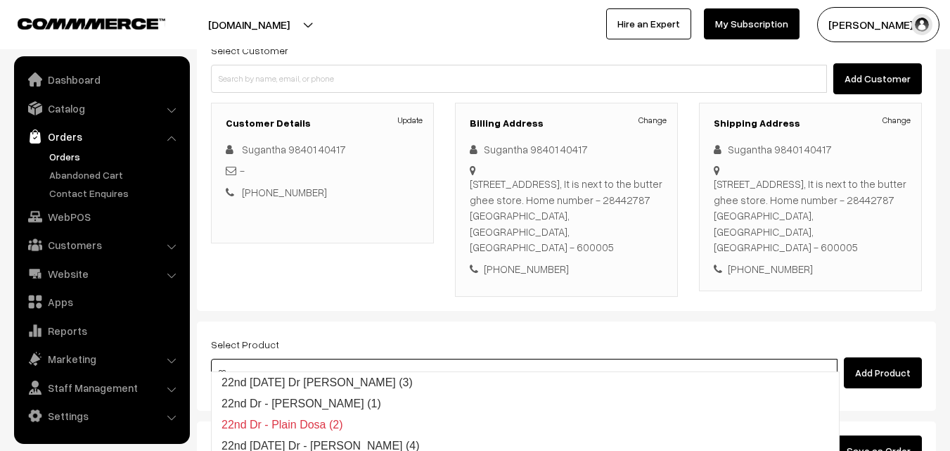
type input "22nd"
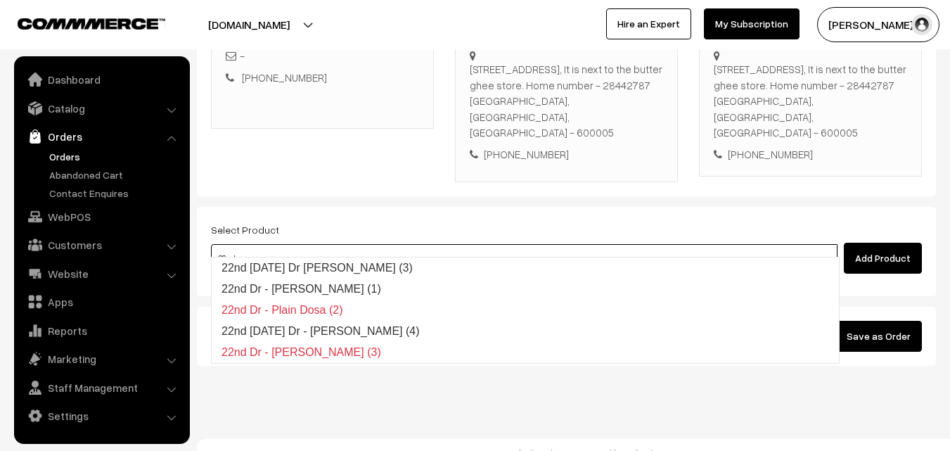
scroll to position [257, 0]
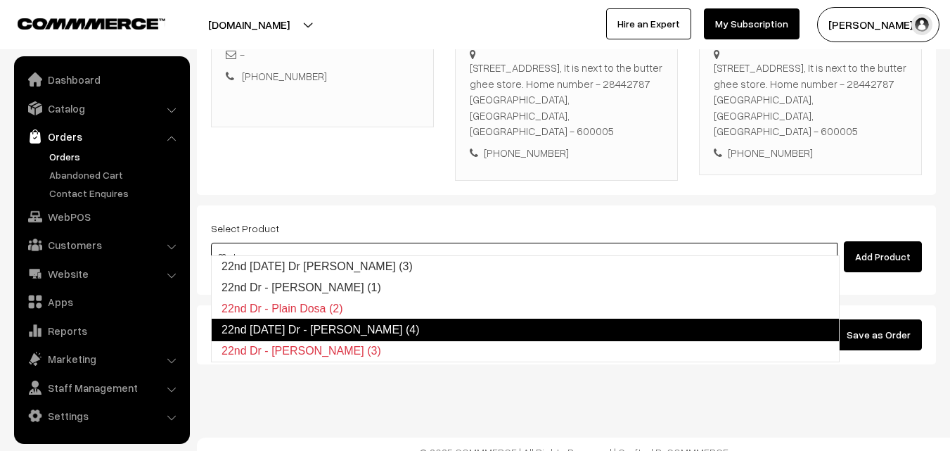
click at [341, 334] on link "22nd Monday Dr - Idiyappam (4)" at bounding box center [525, 329] width 629 height 22
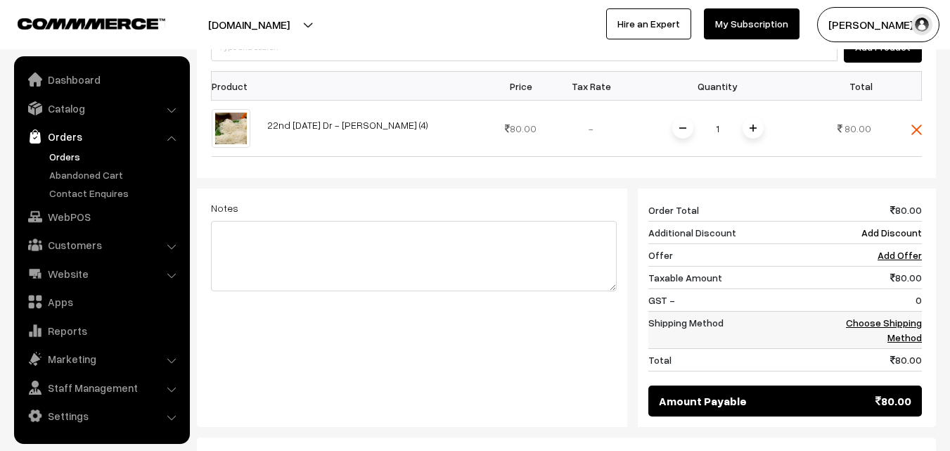
scroll to position [467, 0]
click at [898, 312] on td "Choose Shipping Method" at bounding box center [878, 329] width 87 height 37
click at [900, 316] on link "Choose Shipping Method" at bounding box center [884, 329] width 76 height 27
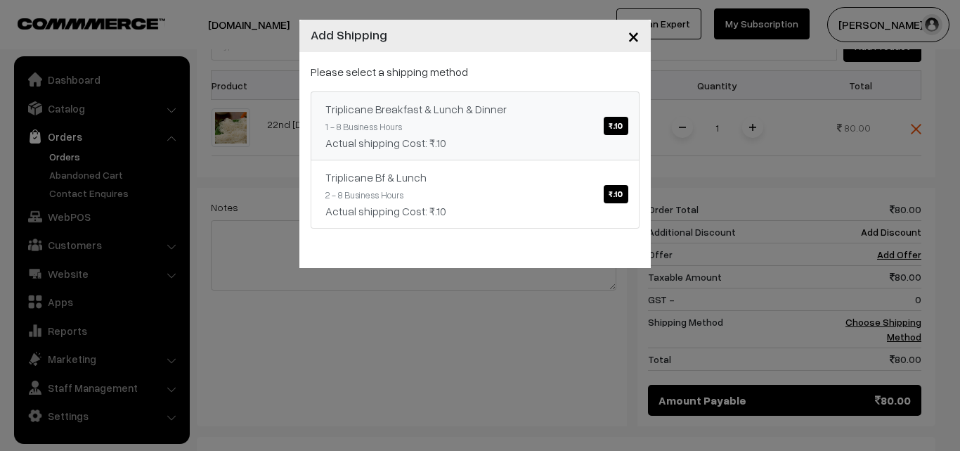
click at [487, 108] on div "Triplicane Breakfast & Lunch & Dinner ₹.10" at bounding box center [475, 109] width 299 height 17
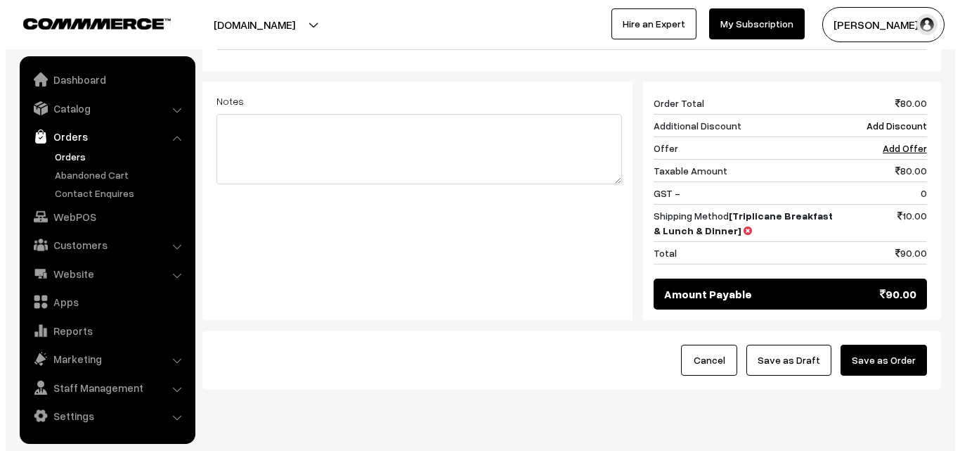
scroll to position [598, 0]
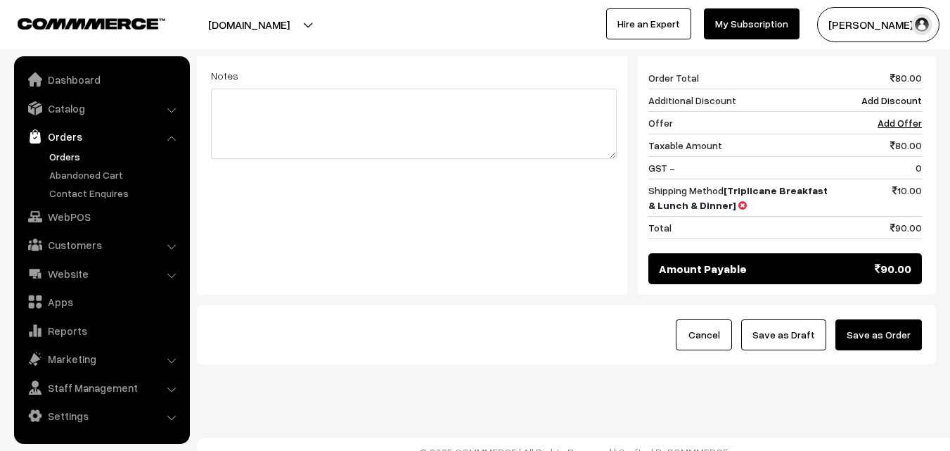
click at [893, 305] on div "Cancel Save as Draft Save as Order" at bounding box center [566, 334] width 739 height 59
click at [888, 319] on button "Save as Order" at bounding box center [878, 334] width 86 height 31
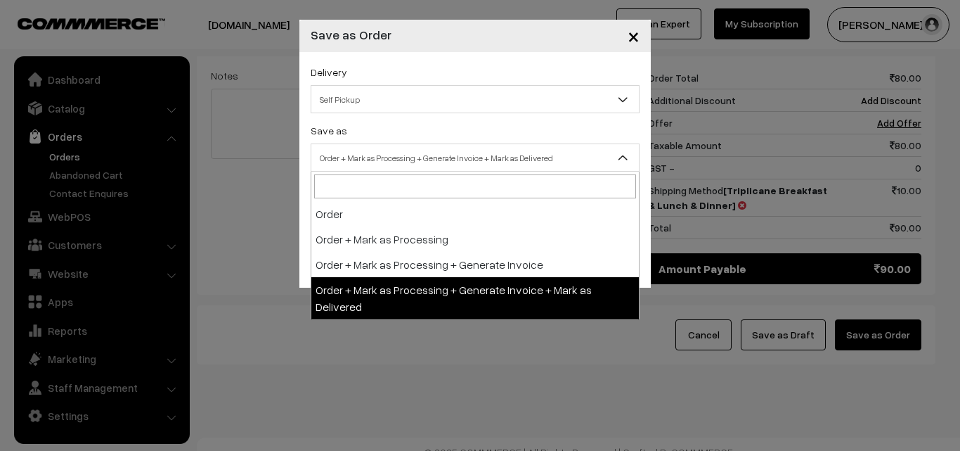
drag, startPoint x: 411, startPoint y: 146, endPoint x: 398, endPoint y: 146, distance: 12.7
click at [410, 146] on span "Order + Mark as Processing + Generate Invoice + Mark as Delivered" at bounding box center [475, 158] width 328 height 25
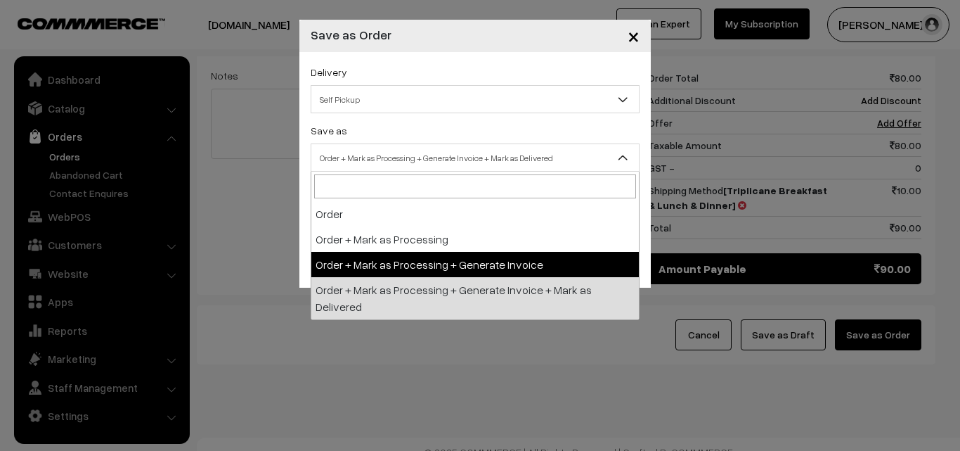
select select "3"
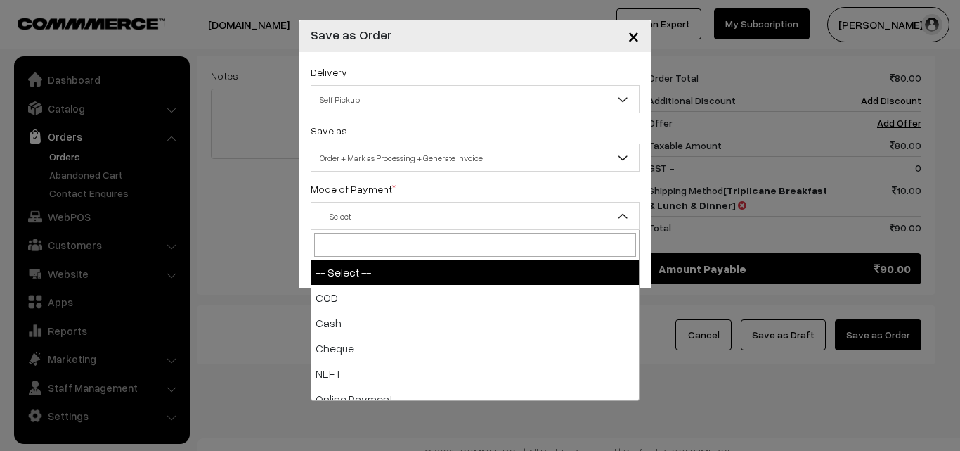
click at [381, 207] on span "-- Select --" at bounding box center [475, 216] width 328 height 25
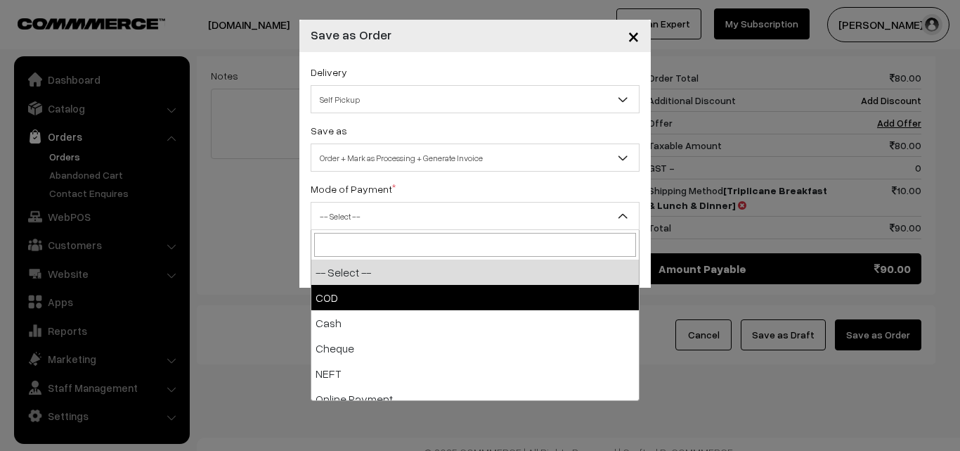
select select "1"
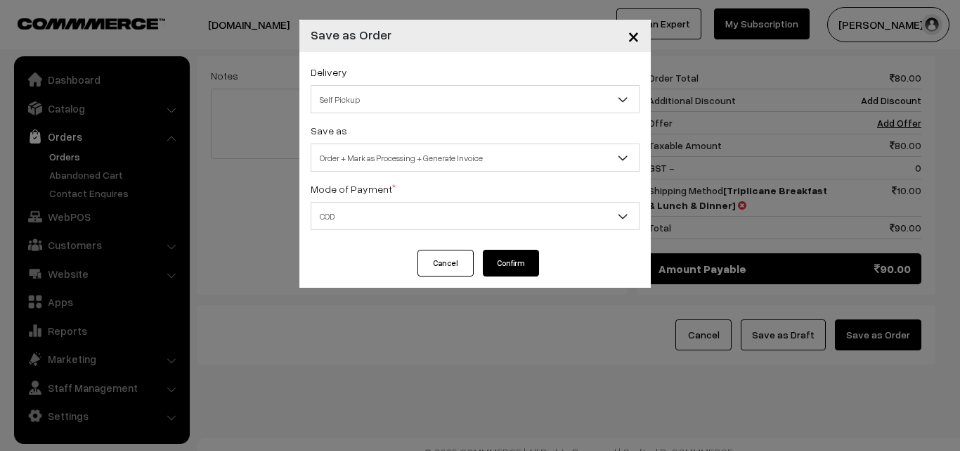
click at [522, 262] on button "Confirm" at bounding box center [511, 263] width 56 height 27
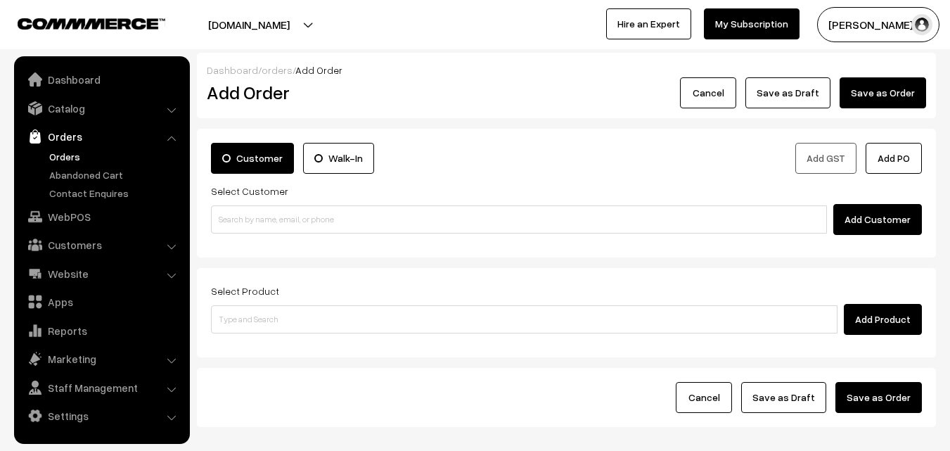
click at [62, 158] on link "Orders" at bounding box center [115, 156] width 139 height 15
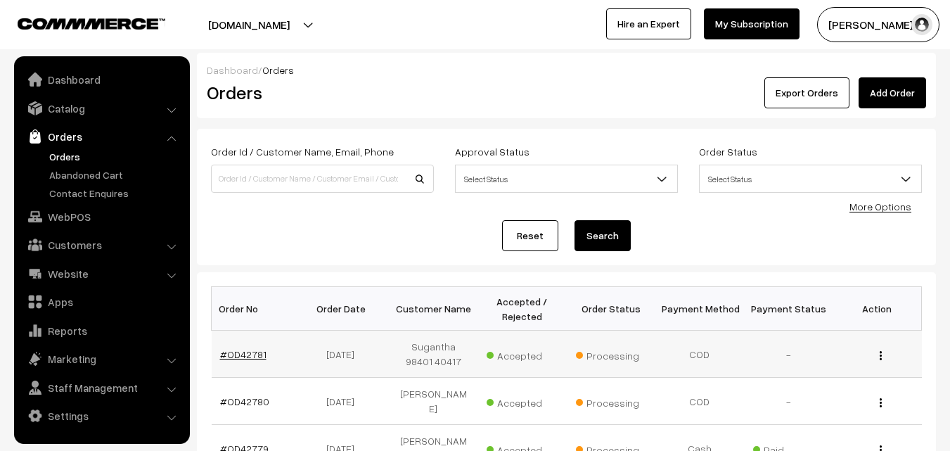
click at [247, 355] on link "#OD42781" at bounding box center [243, 354] width 46 height 12
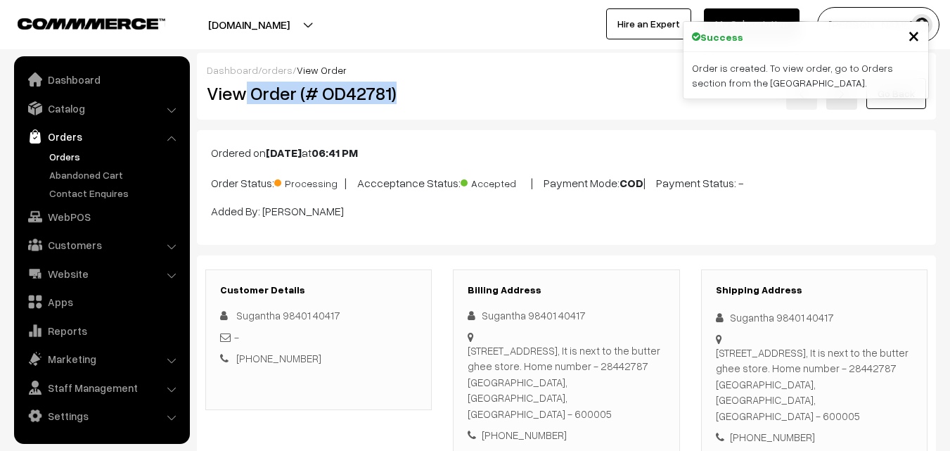
drag, startPoint x: 248, startPoint y: 93, endPoint x: 425, endPoint y: 98, distance: 177.3
click at [425, 98] on h2 "View Order (# OD42781)" at bounding box center [320, 93] width 226 height 22
copy h2 "Order (# OD42781)"
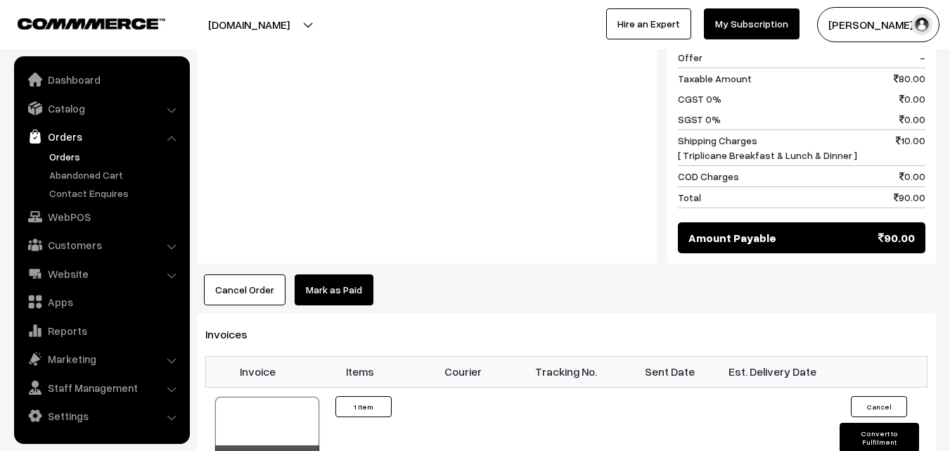
scroll to position [703, 0]
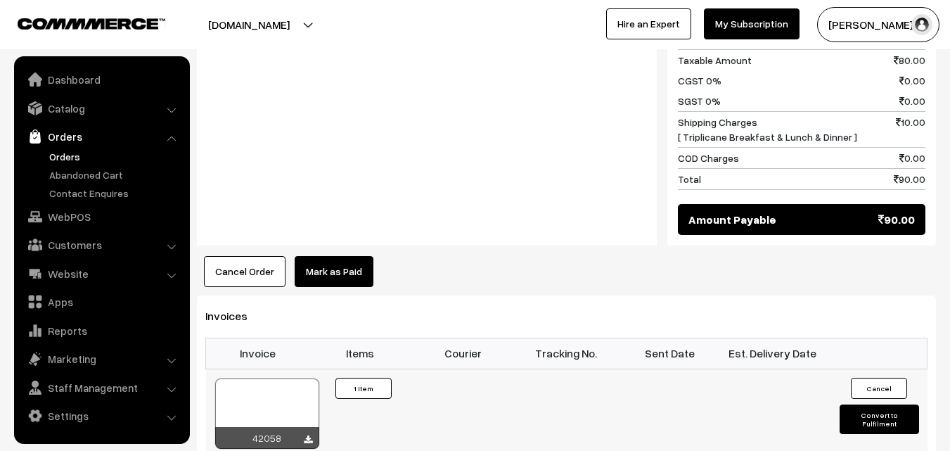
click at [285, 404] on div at bounding box center [267, 413] width 104 height 70
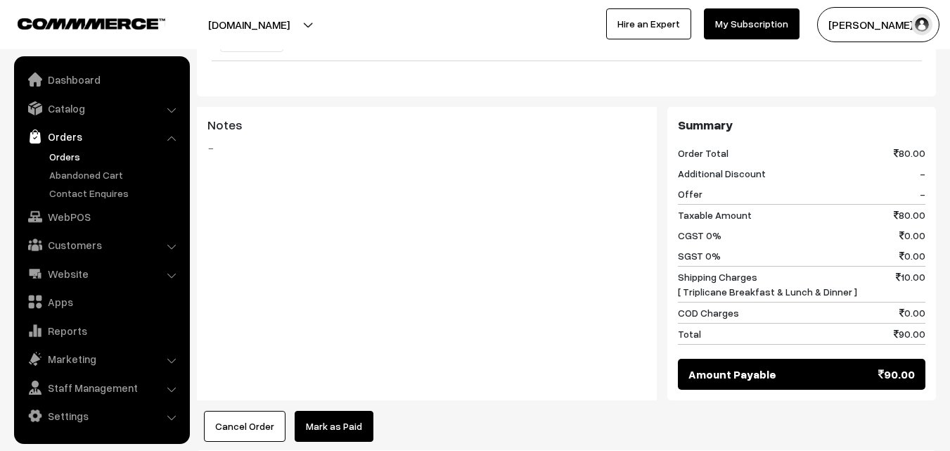
scroll to position [492, 0]
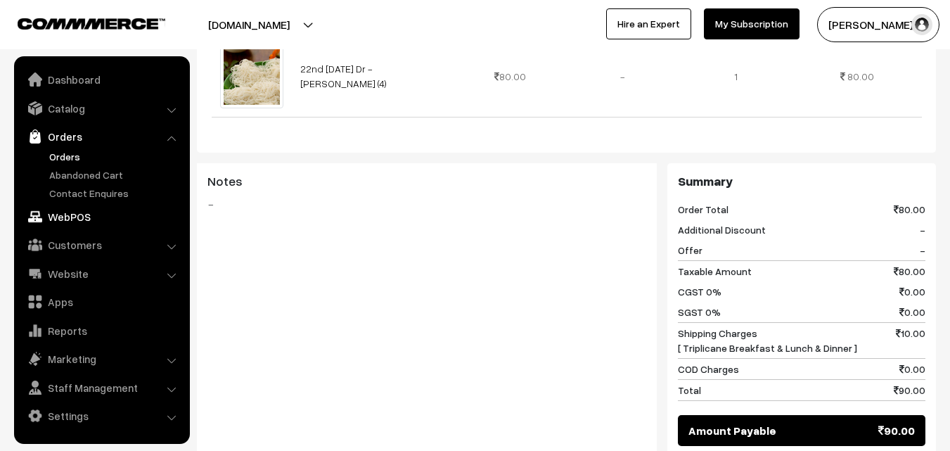
click at [76, 213] on link "WebPOS" at bounding box center [101, 216] width 167 height 25
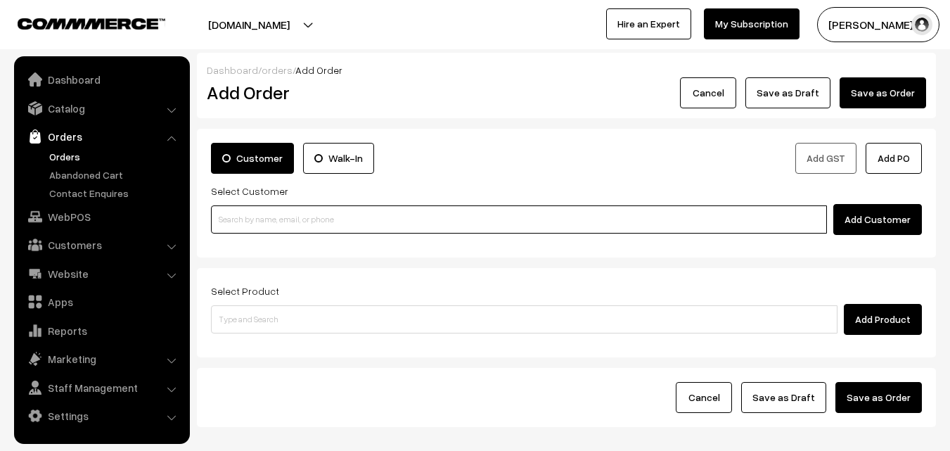
click at [257, 228] on input at bounding box center [519, 219] width 616 height 28
paste input "99307 64724"
click at [246, 217] on input "99307 64724" at bounding box center [519, 219] width 616 height 28
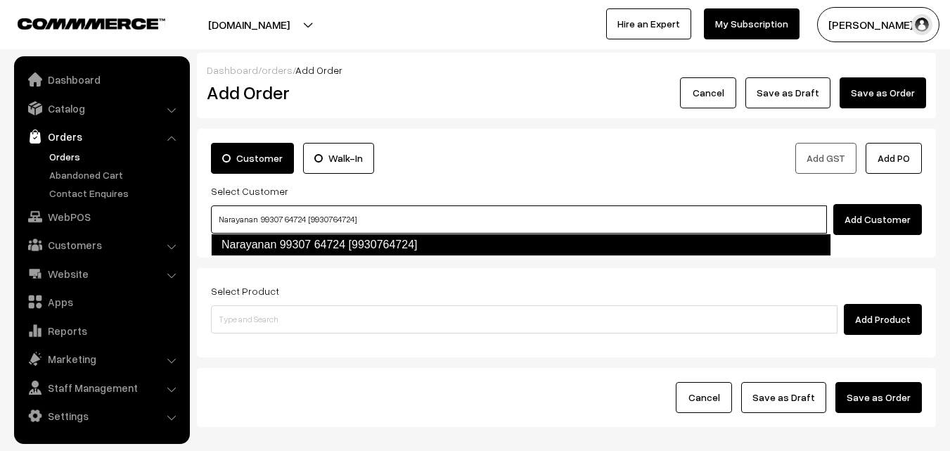
type input "Narayanan 99307 64724 [9930764724]"
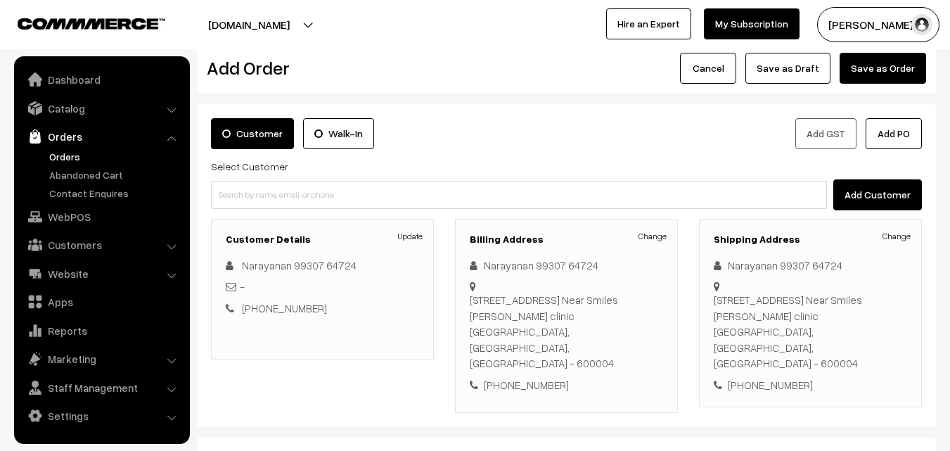
scroll to position [141, 0]
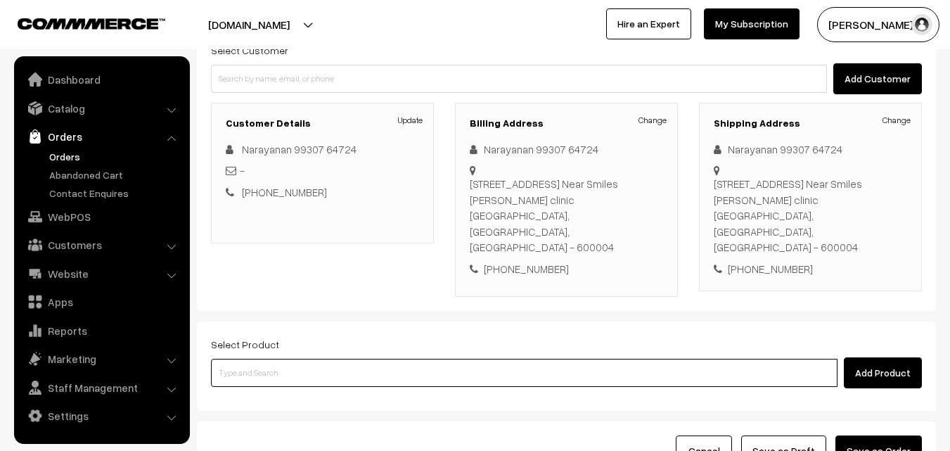
click at [375, 359] on input at bounding box center [524, 373] width 626 height 28
click at [294, 359] on input at bounding box center [524, 373] width 626 height 28
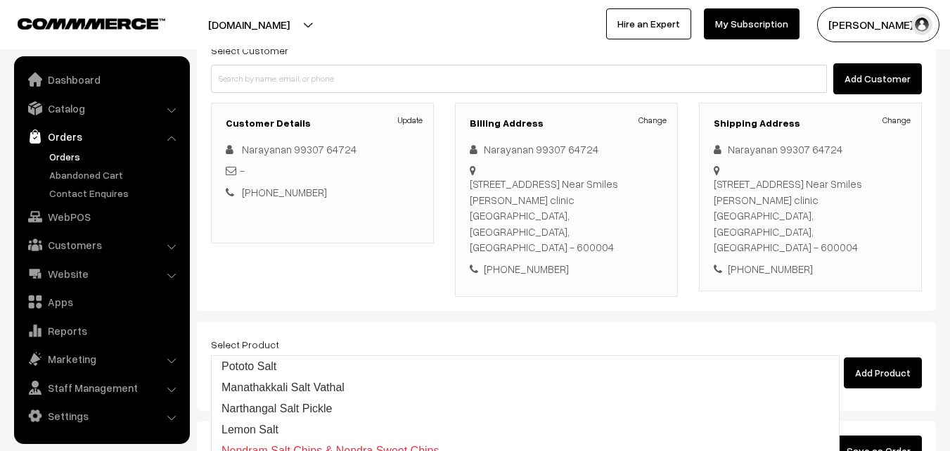
type input "Pototo Salt"
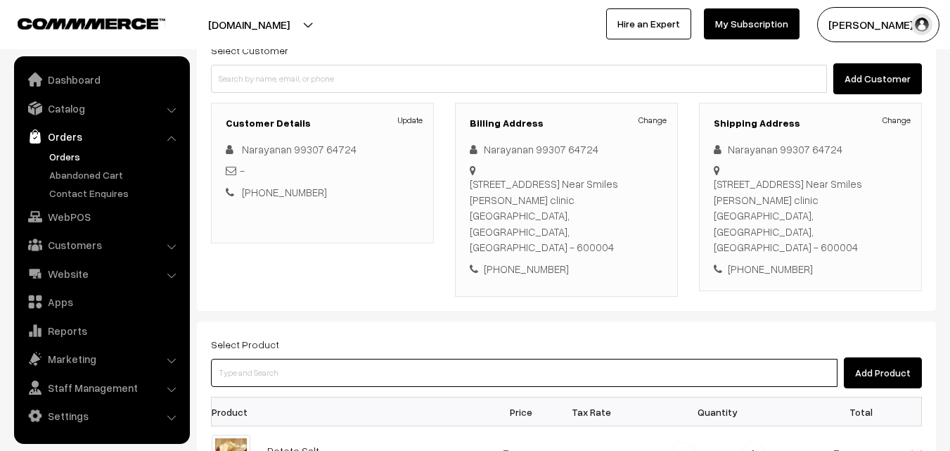
click at [290, 359] on input at bounding box center [524, 373] width 626 height 28
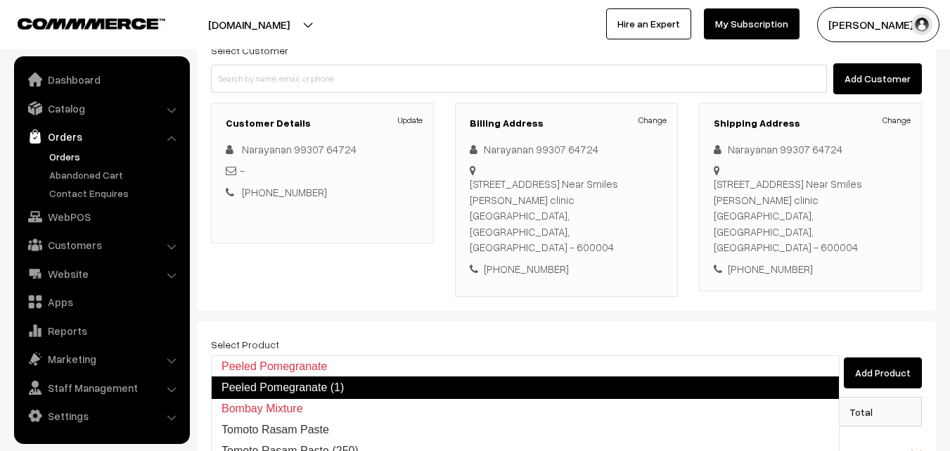
type input "Bombay Mixture"
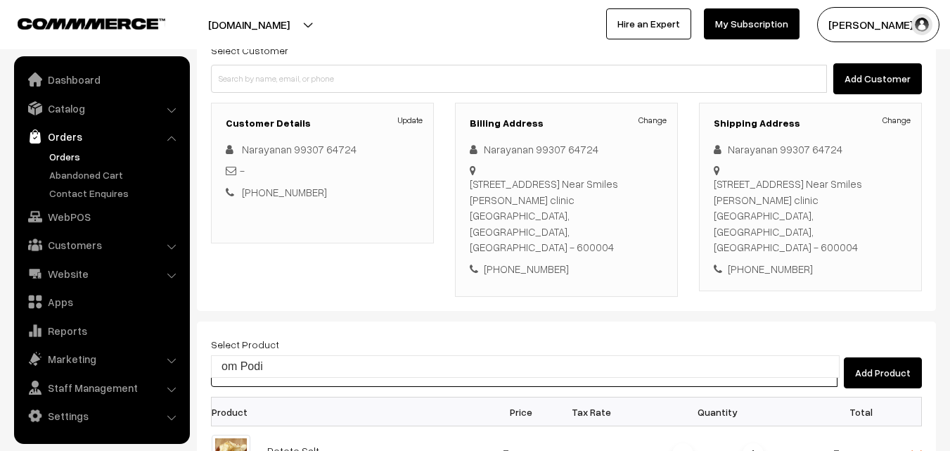
type input "om Podi"
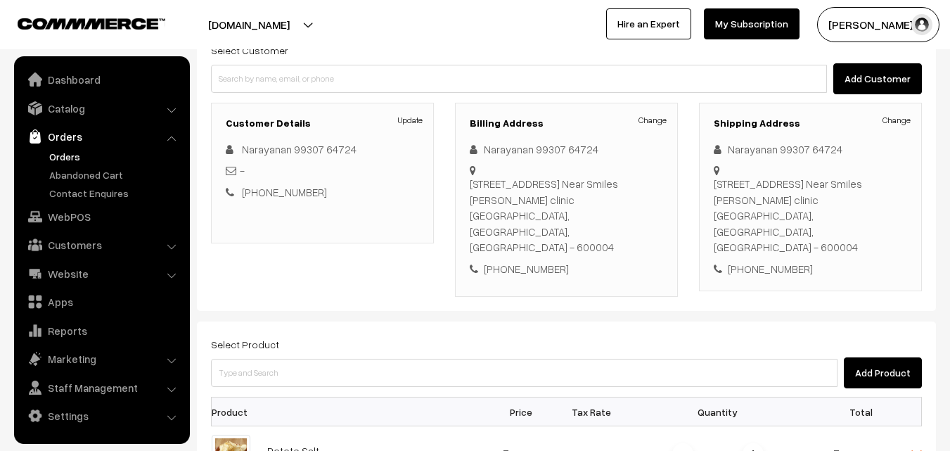
click at [297, 335] on div "Select Product Add Product" at bounding box center [566, 361] width 711 height 53
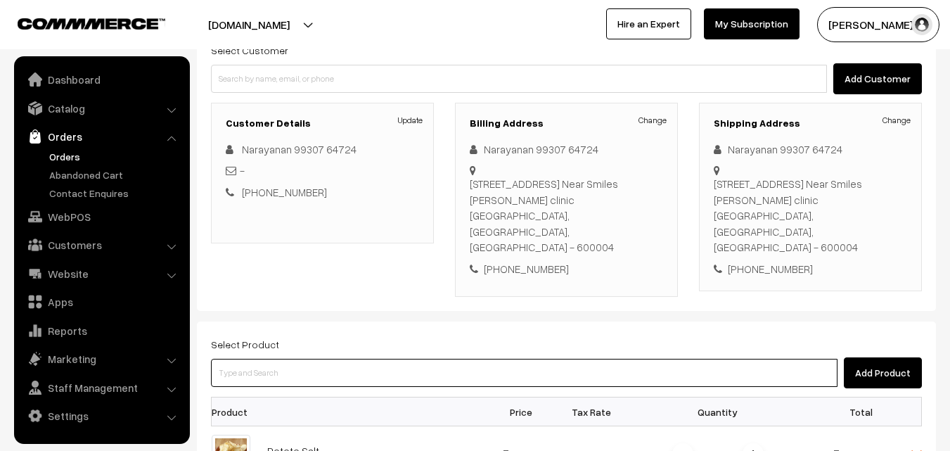
click at [303, 359] on input at bounding box center [524, 373] width 626 height 28
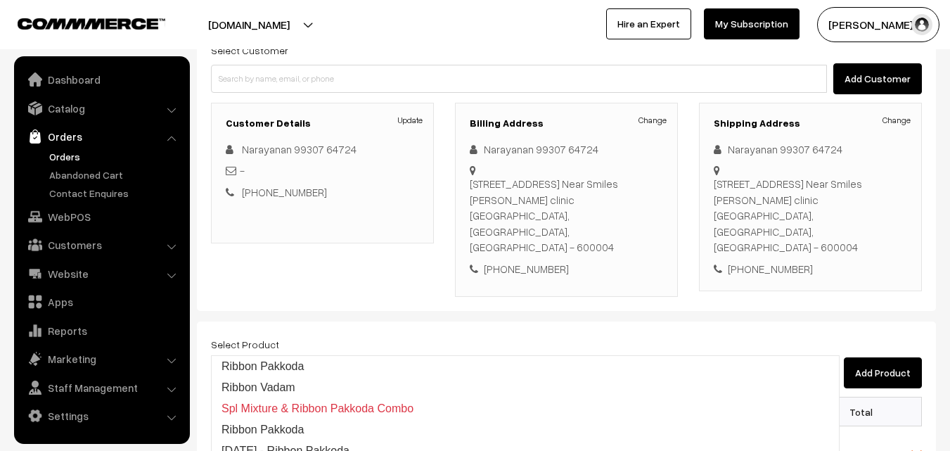
type input "Ribbon Pakkoda"
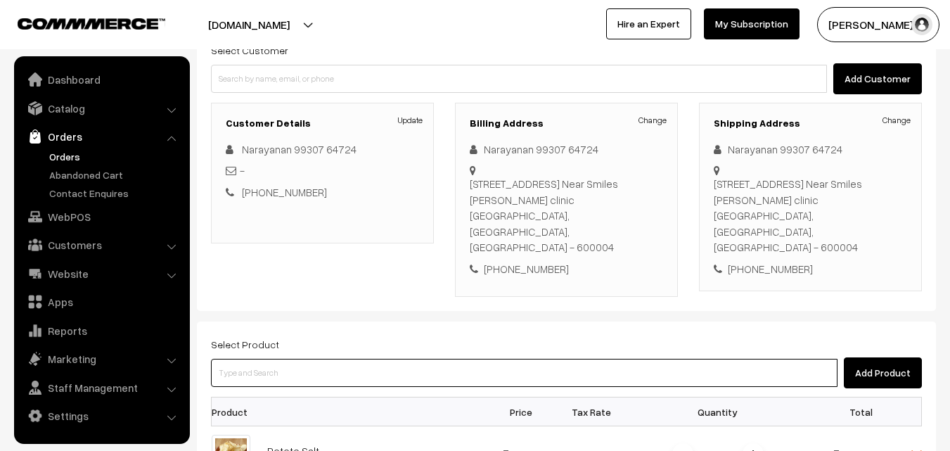
click at [397, 359] on input at bounding box center [524, 373] width 626 height 28
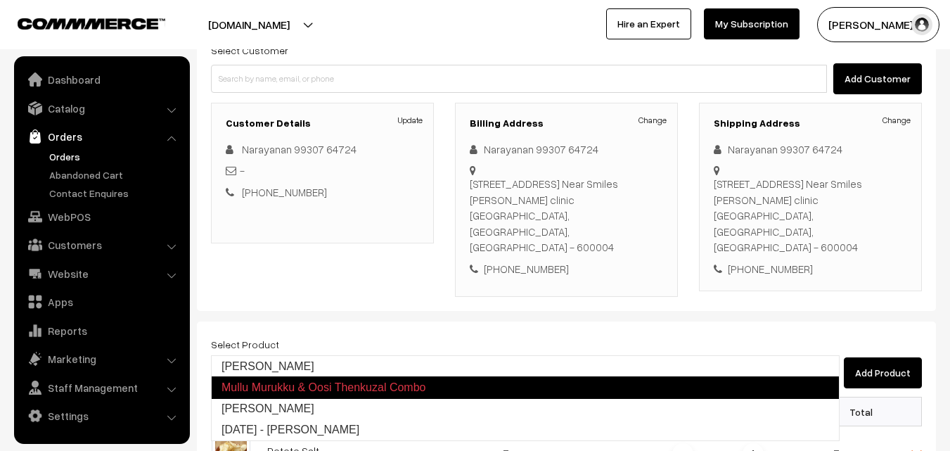
type input "Mullu Murukku"
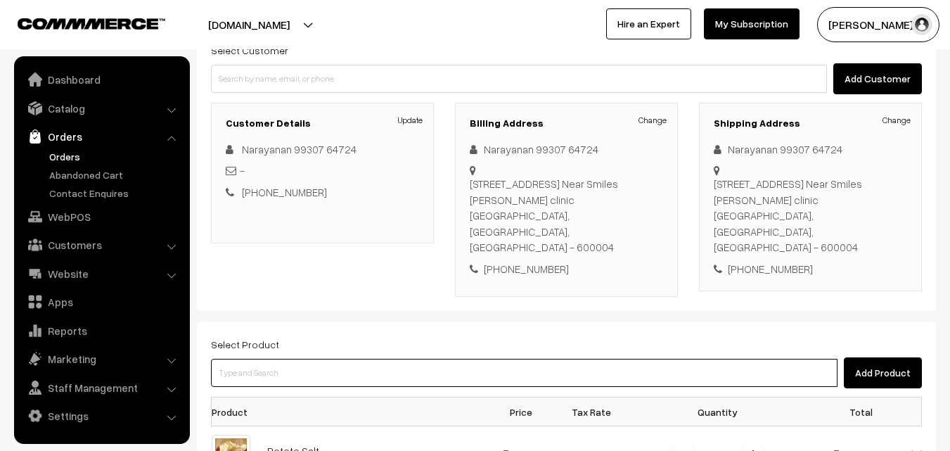
click at [427, 359] on input at bounding box center [524, 373] width 626 height 28
type input "Oosi Thenkuzal"
click at [429, 359] on input at bounding box center [524, 373] width 626 height 28
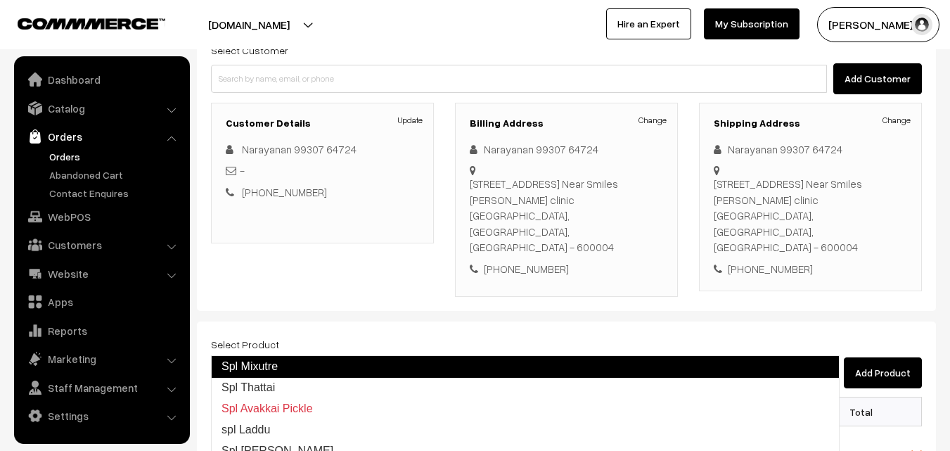
type input "Spl Thattai"
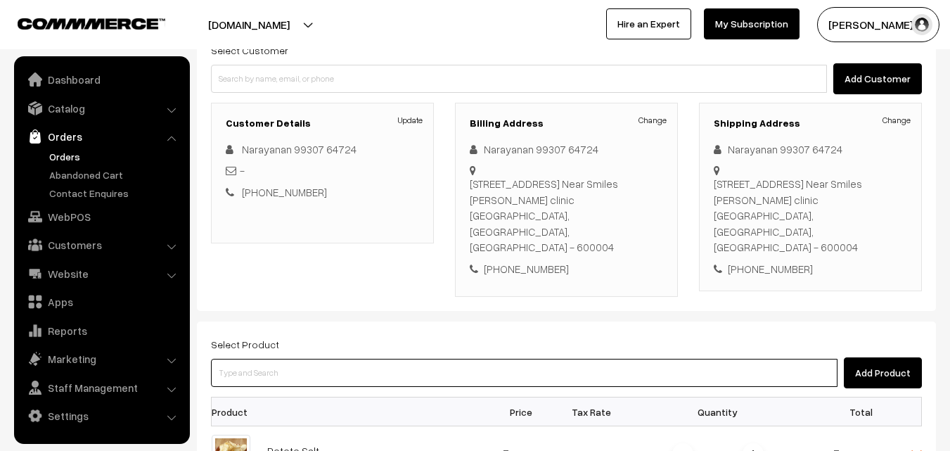
click at [356, 359] on input at bounding box center [524, 373] width 626 height 28
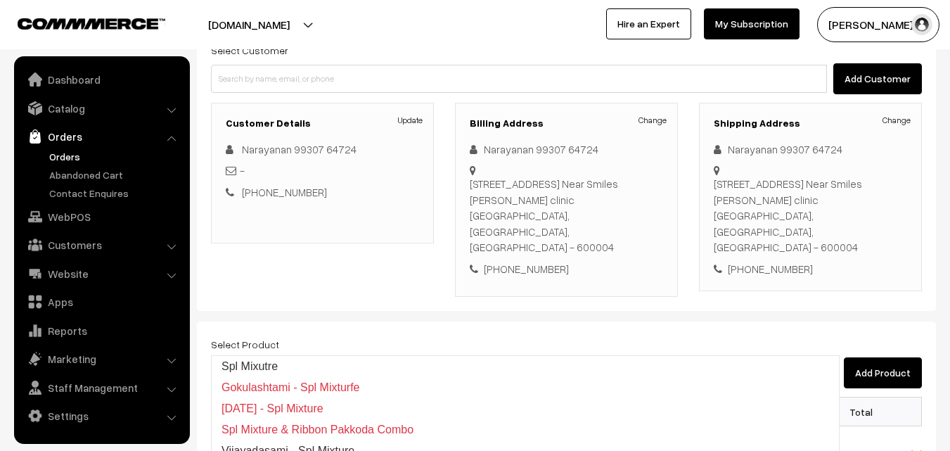
type input "Spl Mixutre"
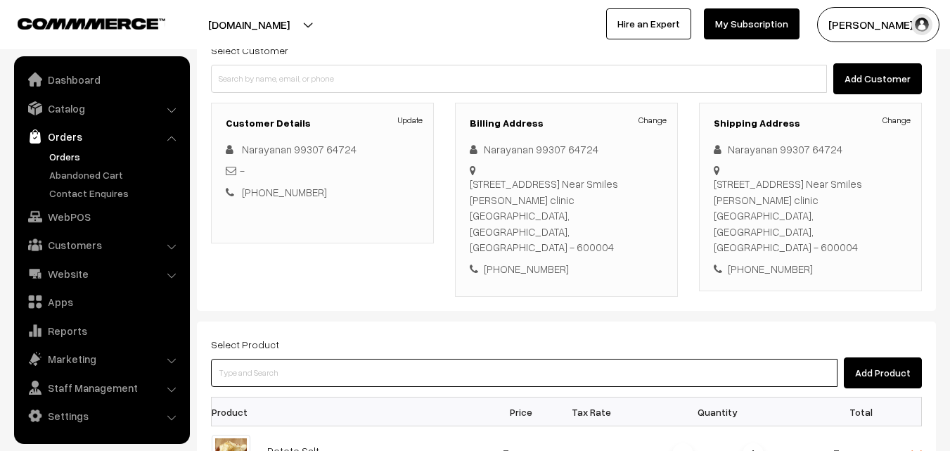
click at [352, 359] on input at bounding box center [524, 373] width 626 height 28
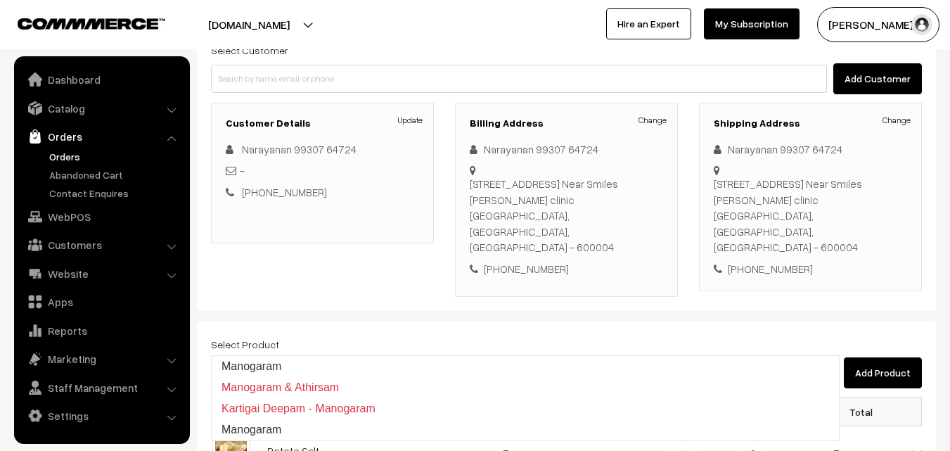
type input "Manogaram"
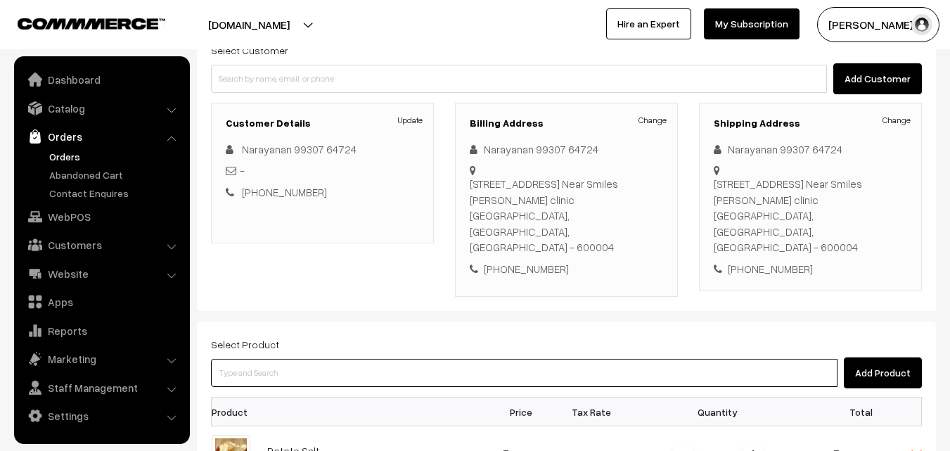
click at [368, 359] on input at bounding box center [524, 373] width 626 height 28
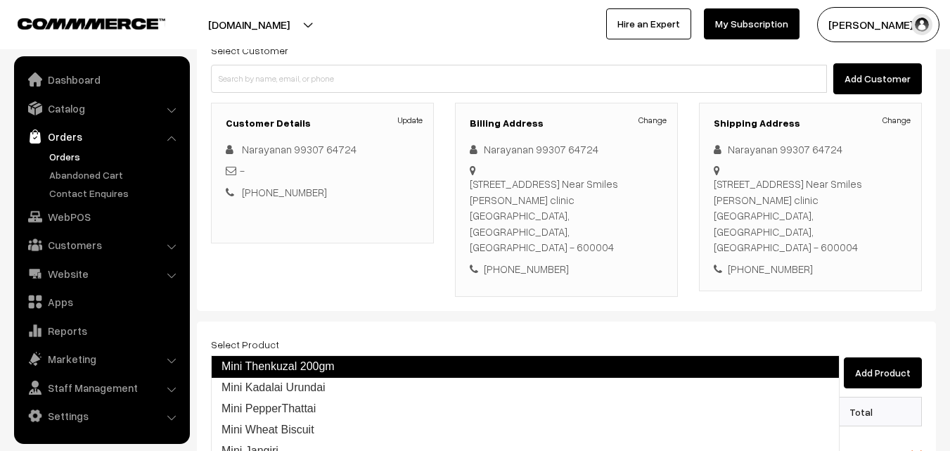
type input "Mini Kadalai Urundai"
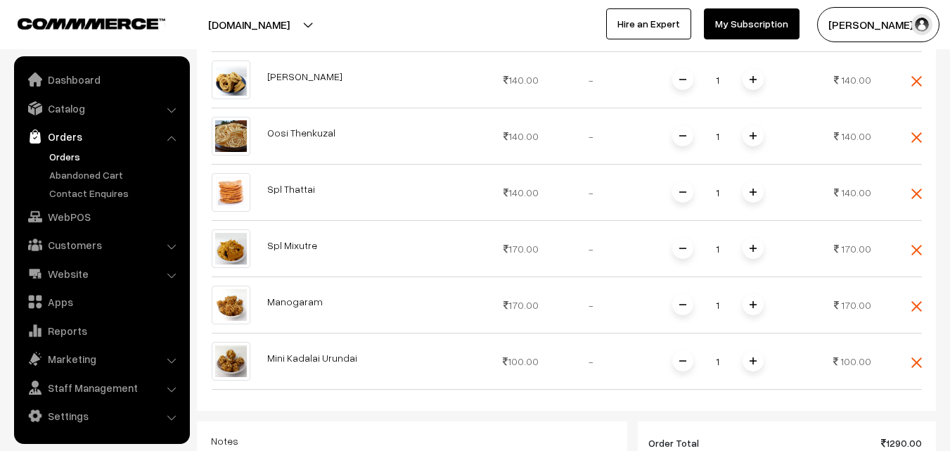
scroll to position [844, 0]
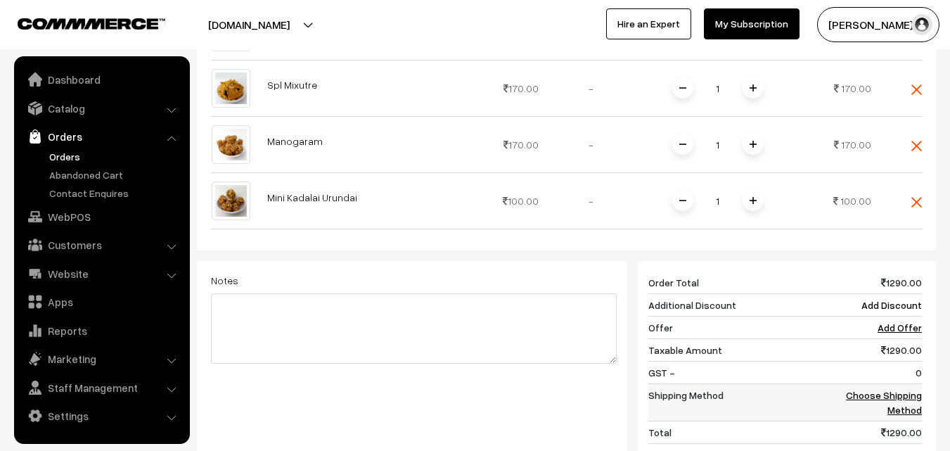
click at [908, 384] on td "Choose Shipping Method" at bounding box center [878, 402] width 87 height 37
click at [908, 389] on link "Choose Shipping Method" at bounding box center [884, 402] width 76 height 27
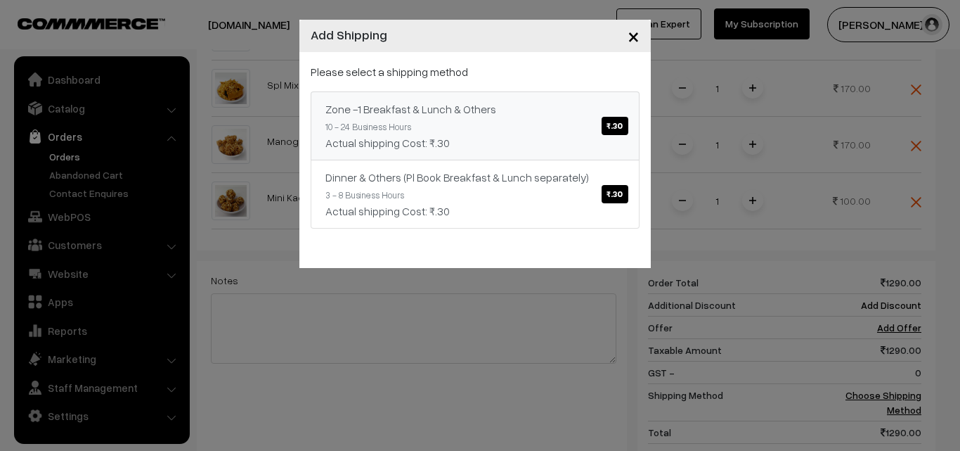
click at [594, 142] on div "Actual shipping Cost: ₹.30" at bounding box center [475, 142] width 299 height 17
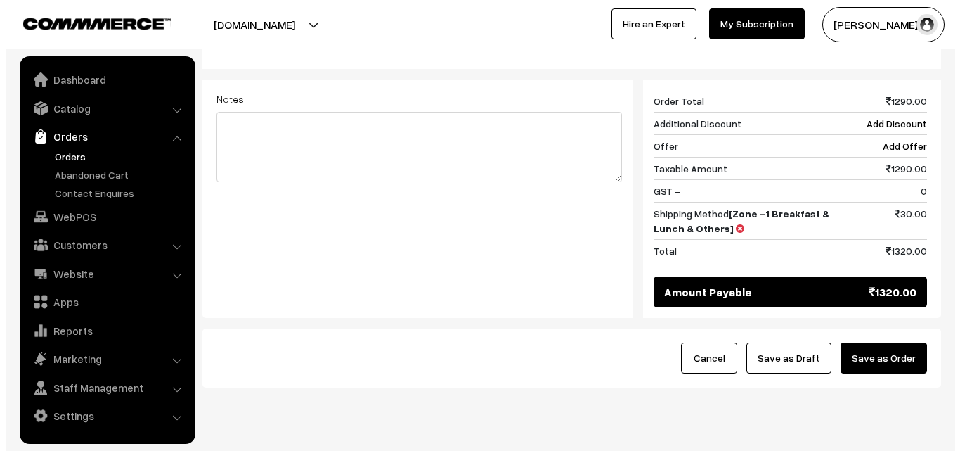
scroll to position [1032, 0]
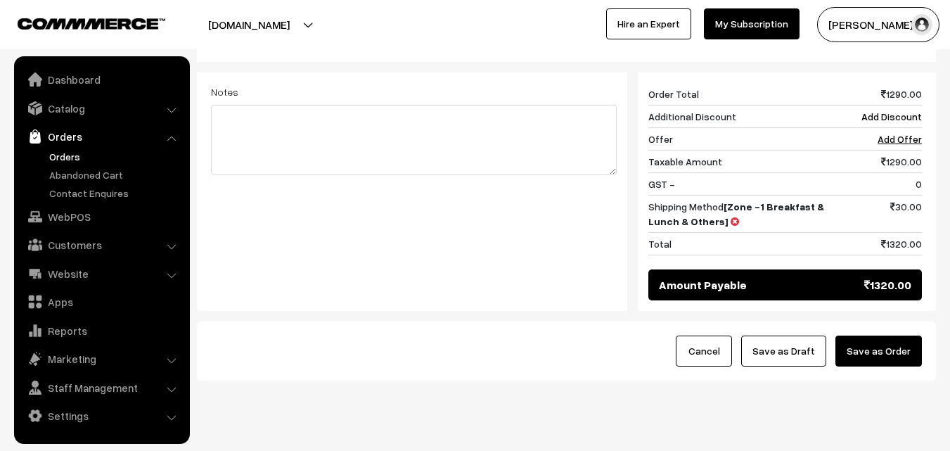
click at [899, 335] on button "Save as Order" at bounding box center [878, 350] width 86 height 31
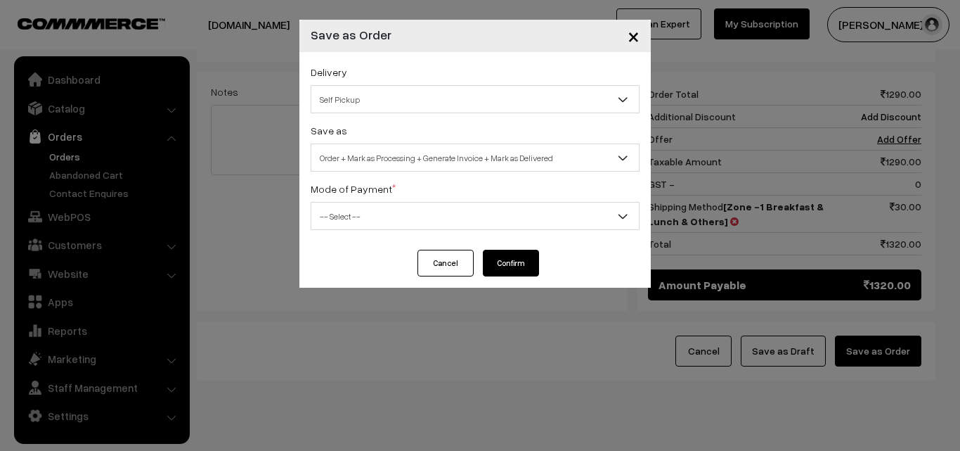
click at [436, 148] on span "Order + Mark as Processing + Generate Invoice + Mark as Delivered" at bounding box center [475, 158] width 328 height 25
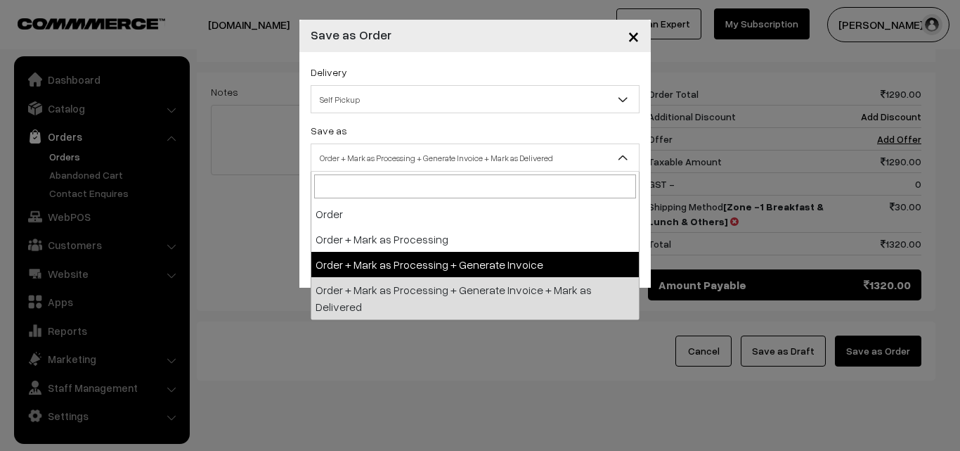
select select "3"
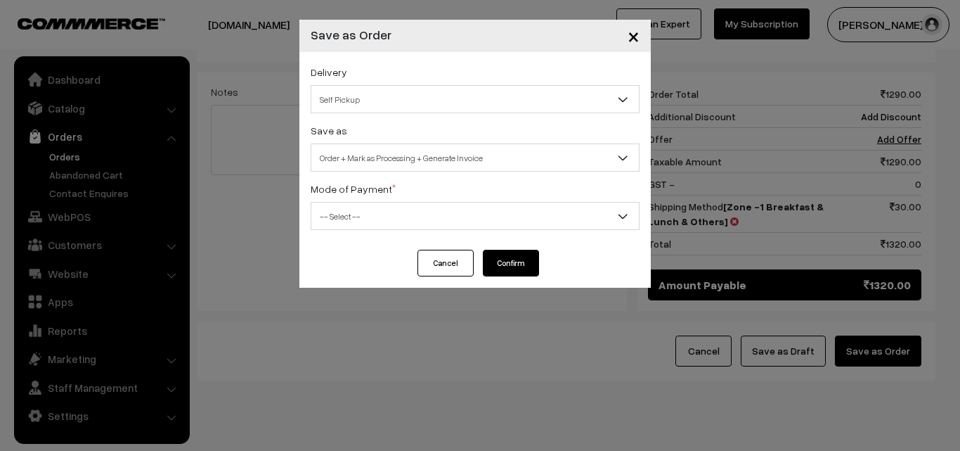
click at [409, 209] on span "-- Select --" at bounding box center [475, 216] width 328 height 25
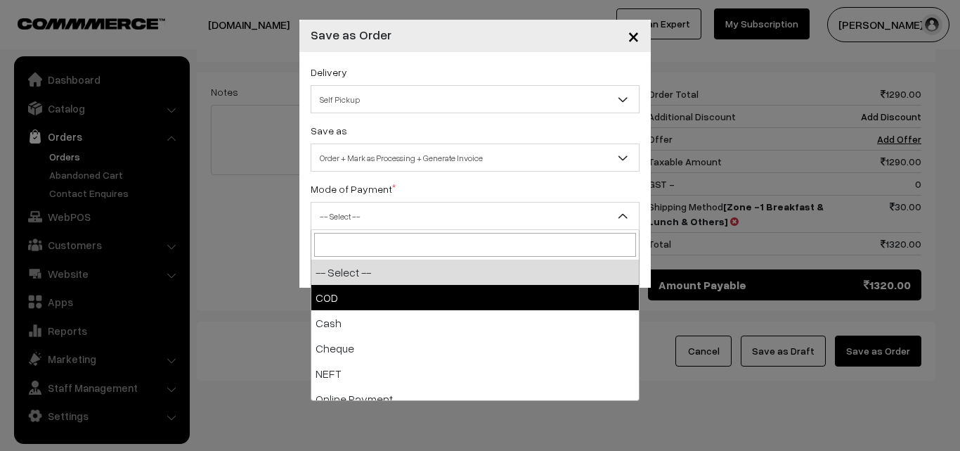
select select "1"
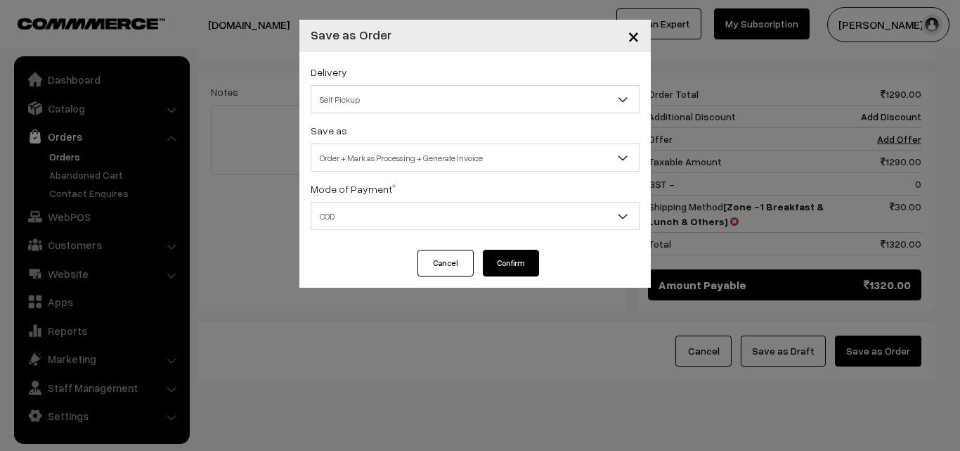
click at [522, 255] on button "Confirm" at bounding box center [511, 263] width 56 height 27
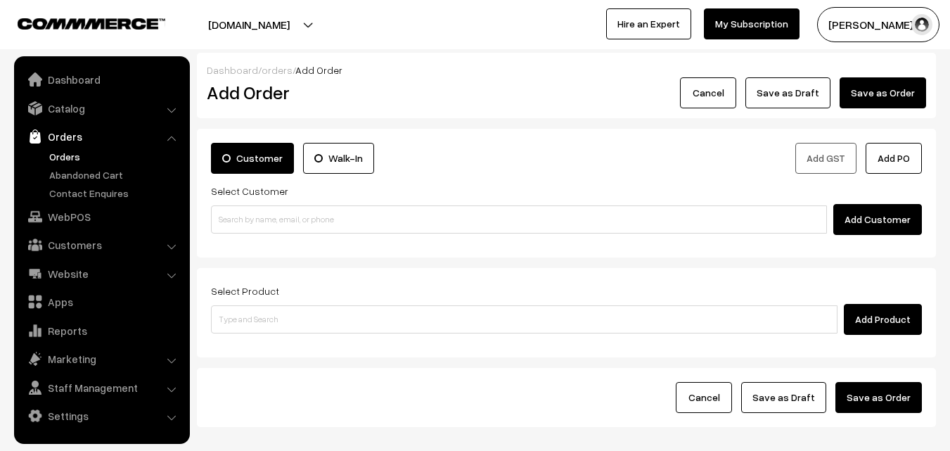
click at [80, 156] on link "Orders" at bounding box center [115, 156] width 139 height 15
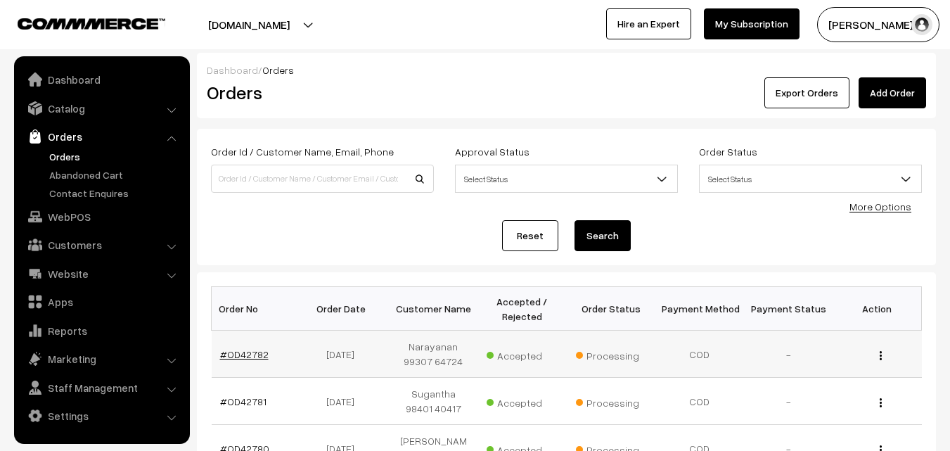
click at [243, 353] on link "#OD42782" at bounding box center [244, 354] width 49 height 12
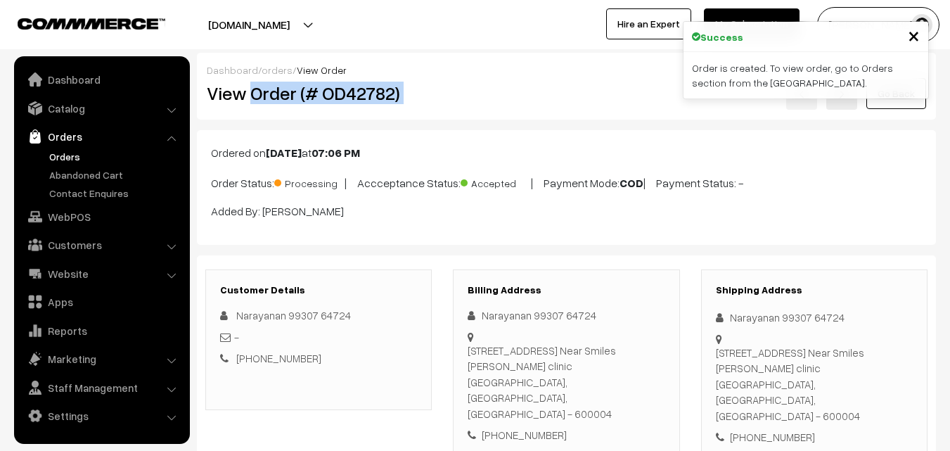
click at [461, 96] on div "View Order (# OD42782) Go Back" at bounding box center [566, 93] width 740 height 32
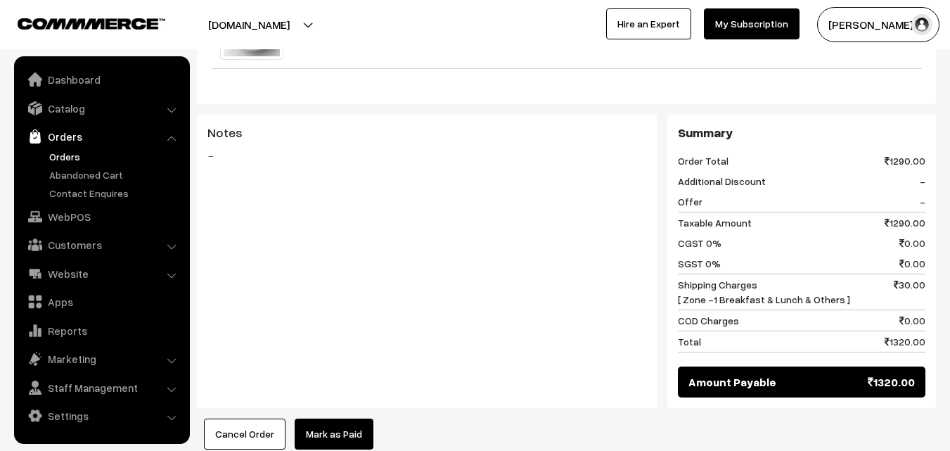
scroll to position [1547, 0]
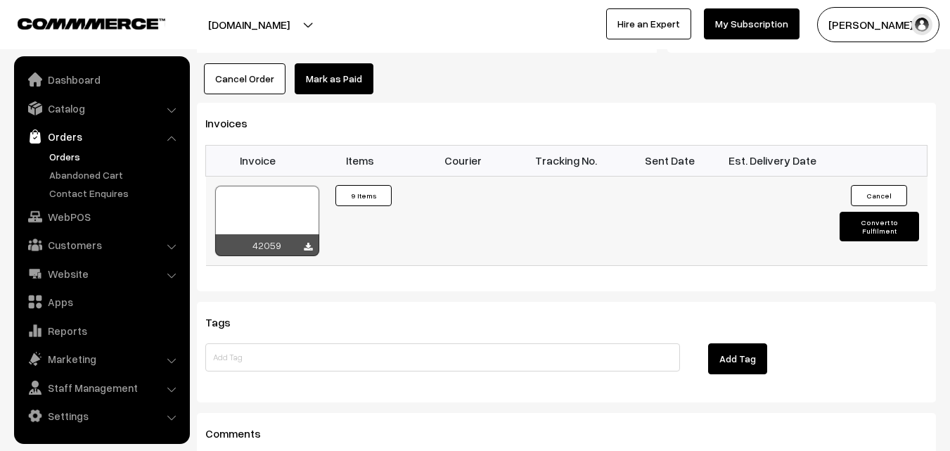
click at [276, 186] on div at bounding box center [267, 221] width 104 height 70
click at [64, 157] on link "Orders" at bounding box center [115, 156] width 139 height 15
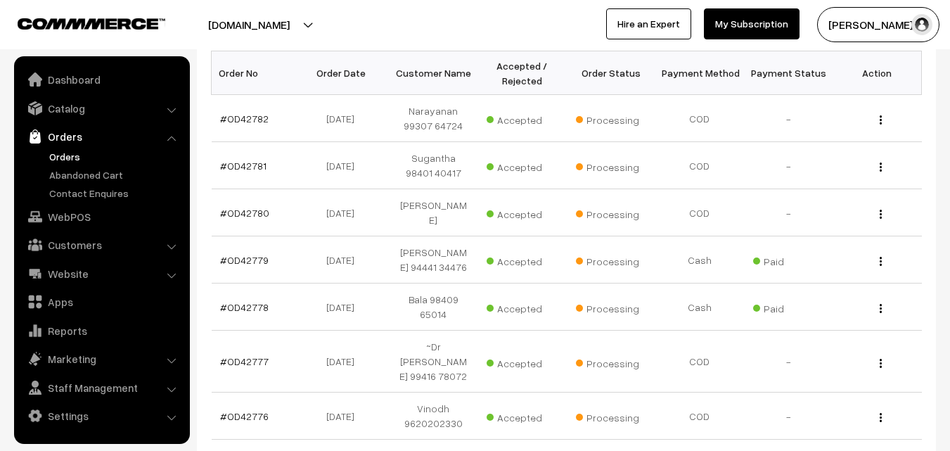
scroll to position [352, 0]
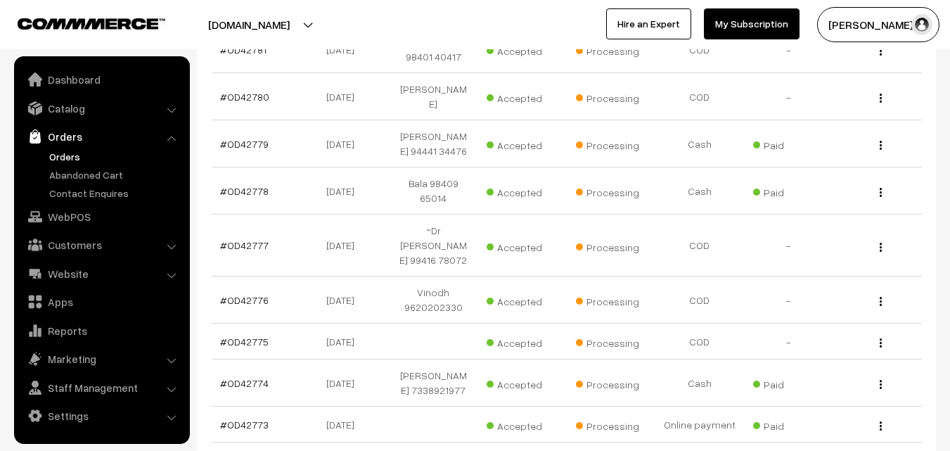
click at [75, 152] on link "Orders" at bounding box center [115, 156] width 139 height 15
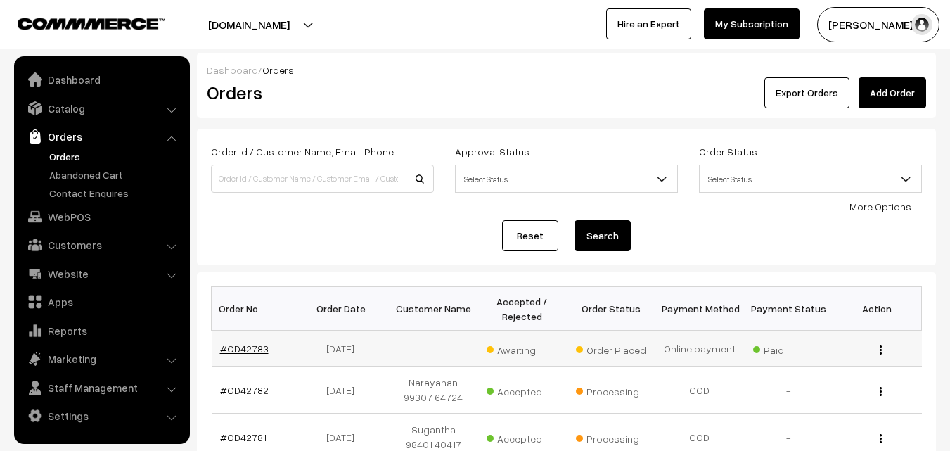
click at [246, 344] on link "#OD42783" at bounding box center [244, 348] width 49 height 12
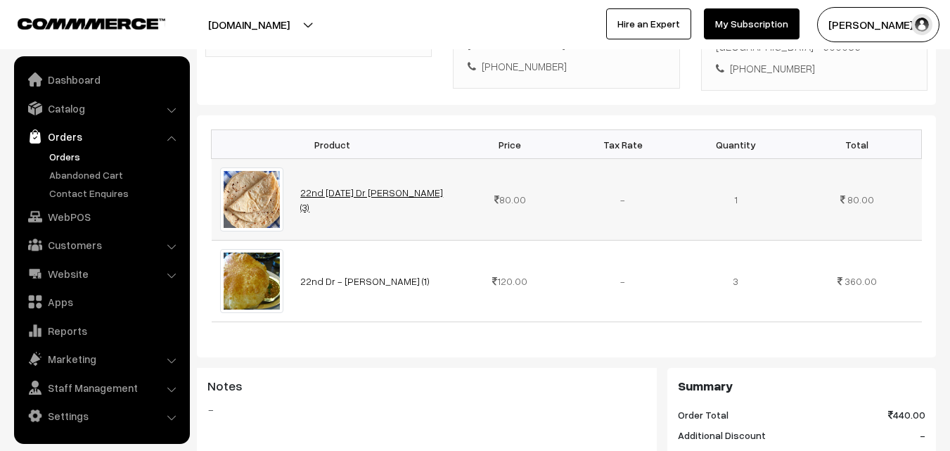
scroll to position [352, 0]
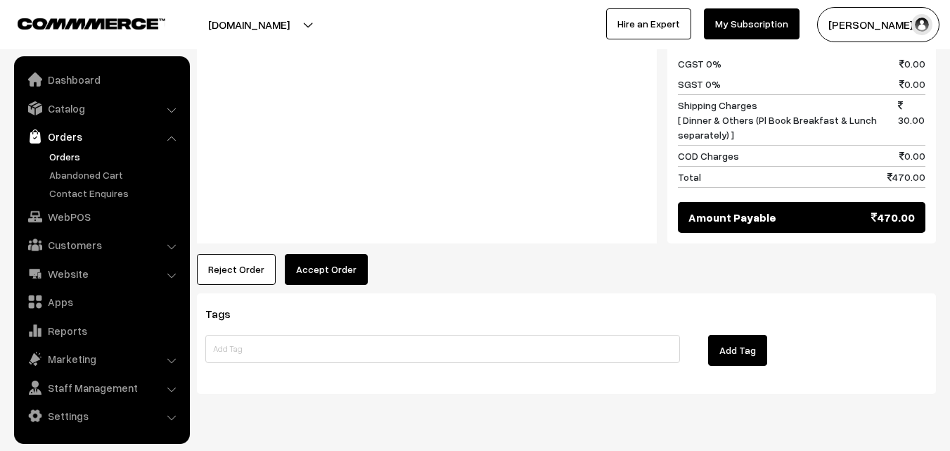
click at [314, 254] on button "Accept Order" at bounding box center [326, 269] width 83 height 31
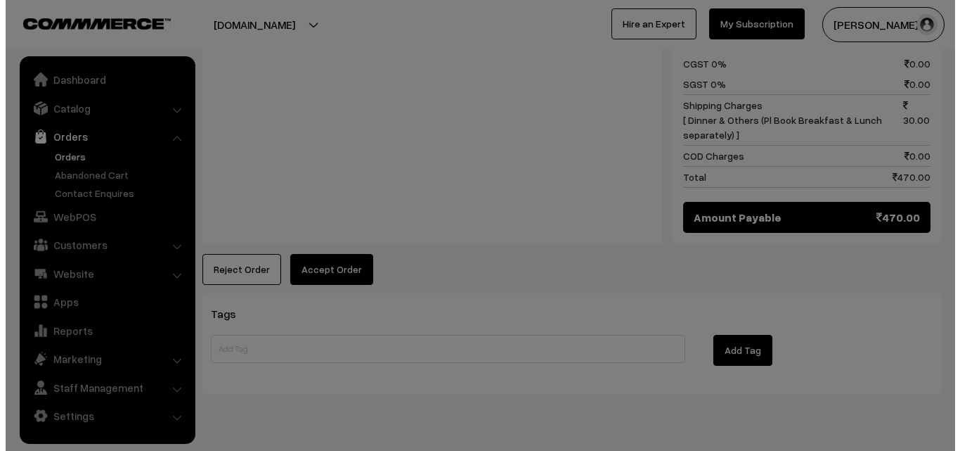
scroll to position [777, 0]
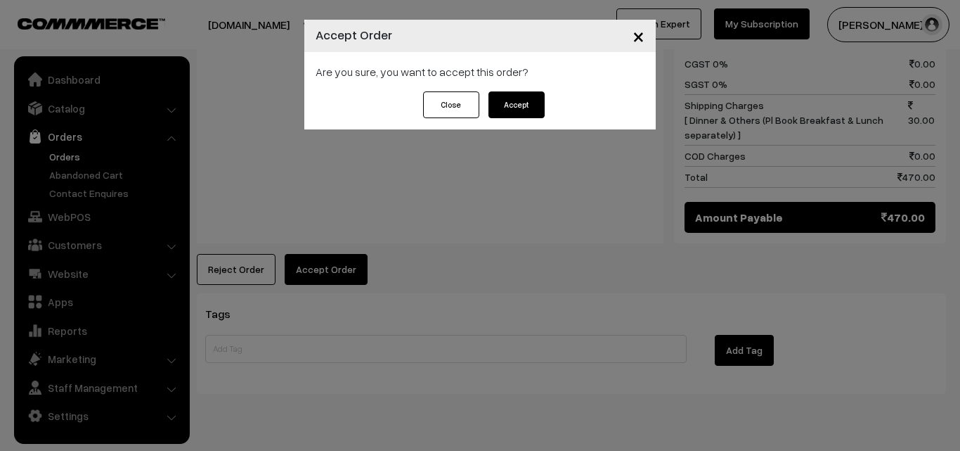
click at [543, 98] on button "Accept" at bounding box center [517, 104] width 56 height 27
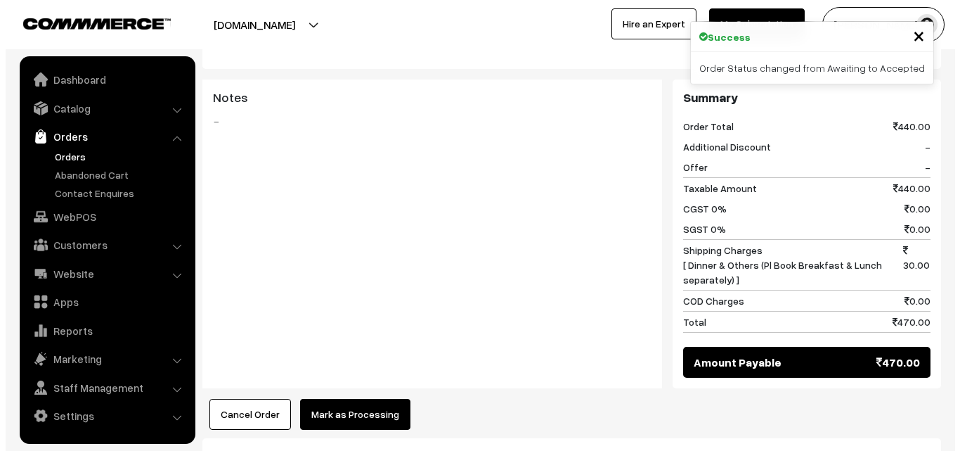
scroll to position [633, 0]
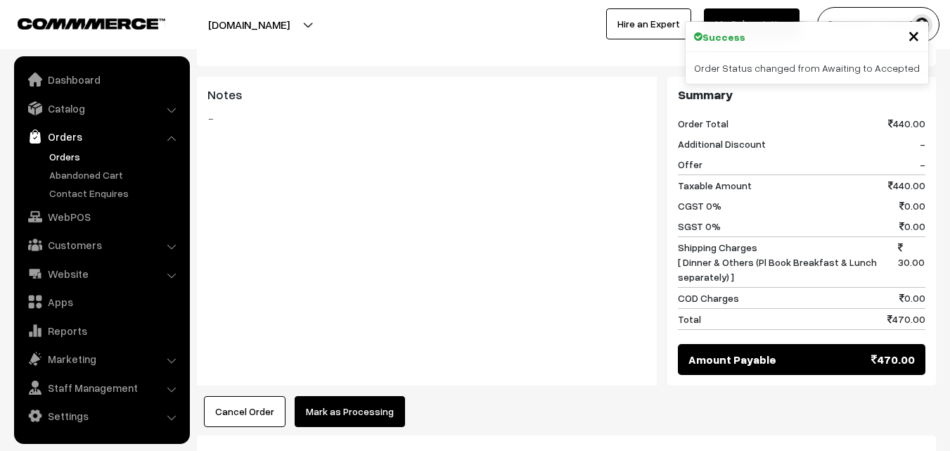
click at [341, 396] on button "Mark as Processing" at bounding box center [350, 411] width 110 height 31
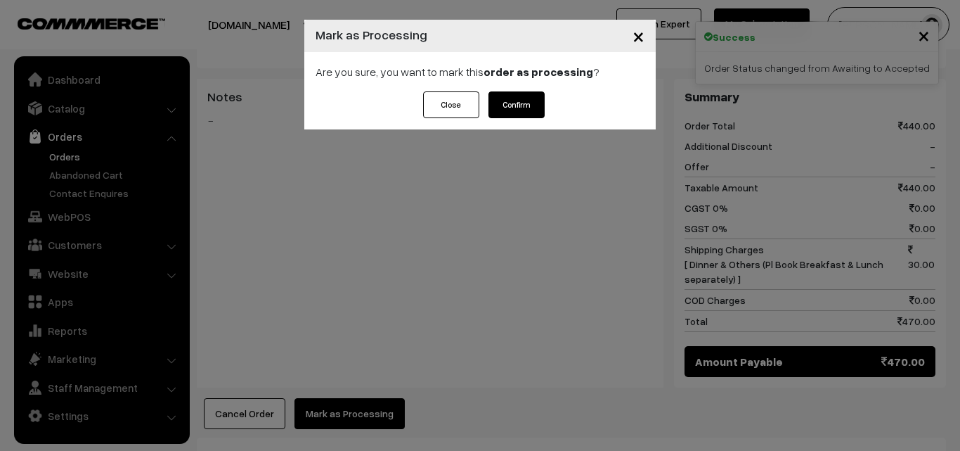
click at [520, 101] on button "Confirm" at bounding box center [517, 104] width 56 height 27
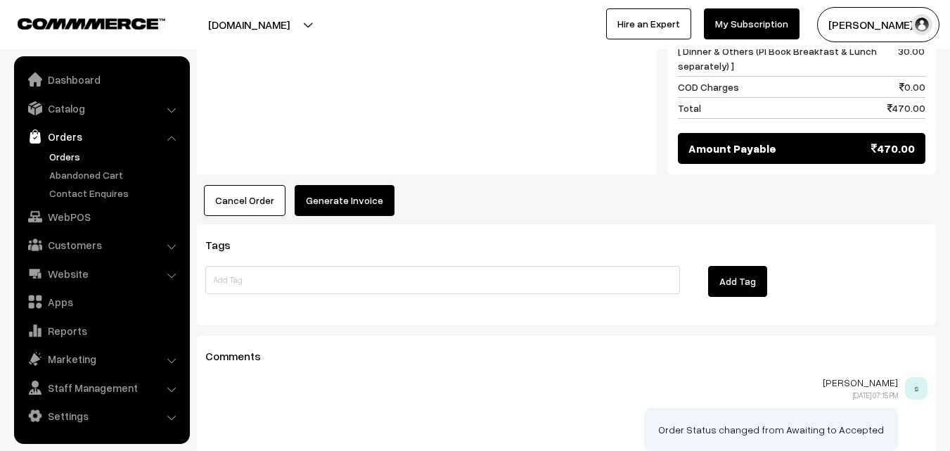
click at [337, 185] on button "Generate Invoice" at bounding box center [345, 200] width 100 height 31
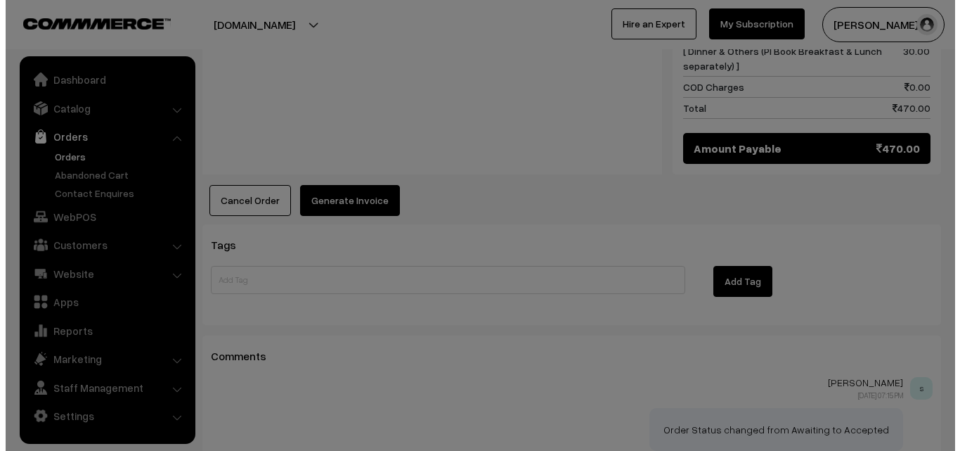
scroll to position [846, 0]
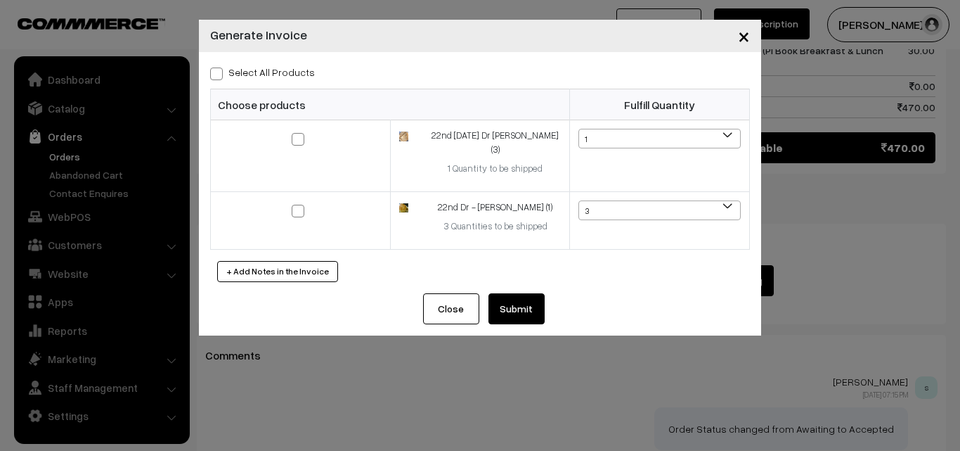
click at [261, 74] on label "Select All Products" at bounding box center [262, 72] width 105 height 15
click at [219, 74] on input "Select All Products" at bounding box center [214, 71] width 9 height 9
checkbox input "true"
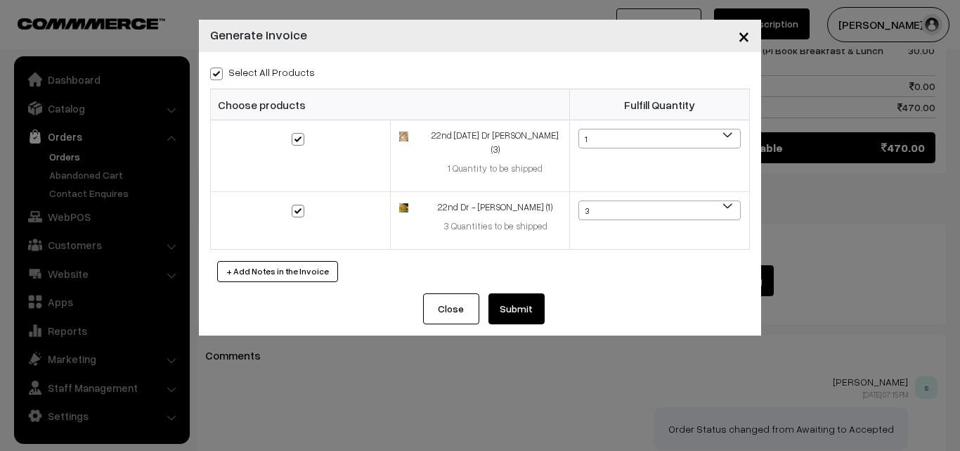
click at [507, 293] on button "Submit" at bounding box center [517, 308] width 56 height 31
